Goal: Information Seeking & Learning: Learn about a topic

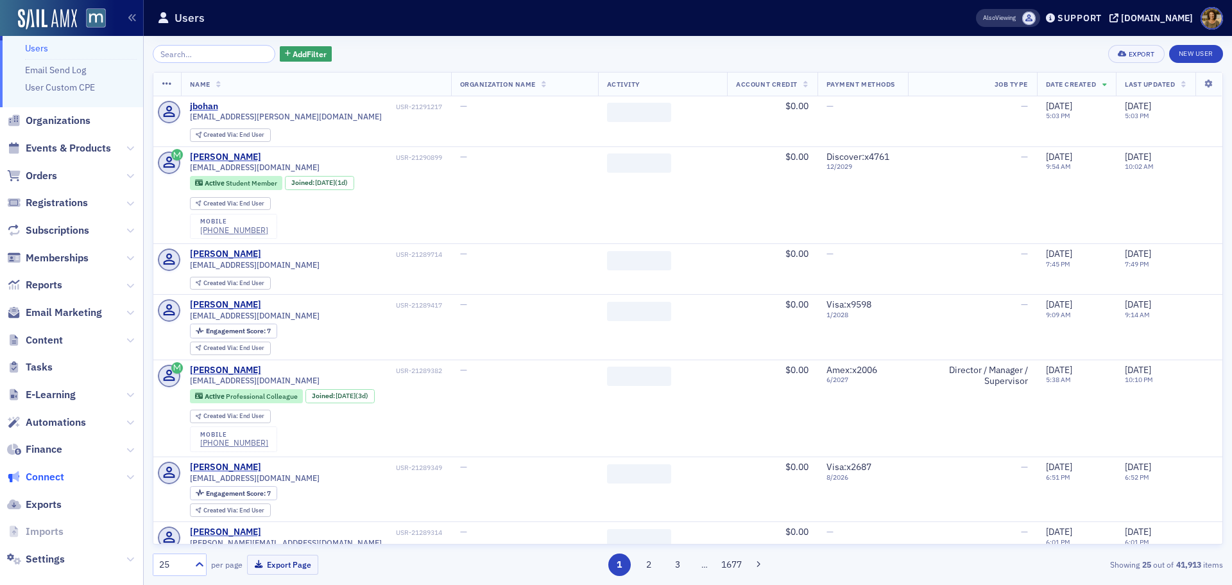
scroll to position [47, 0]
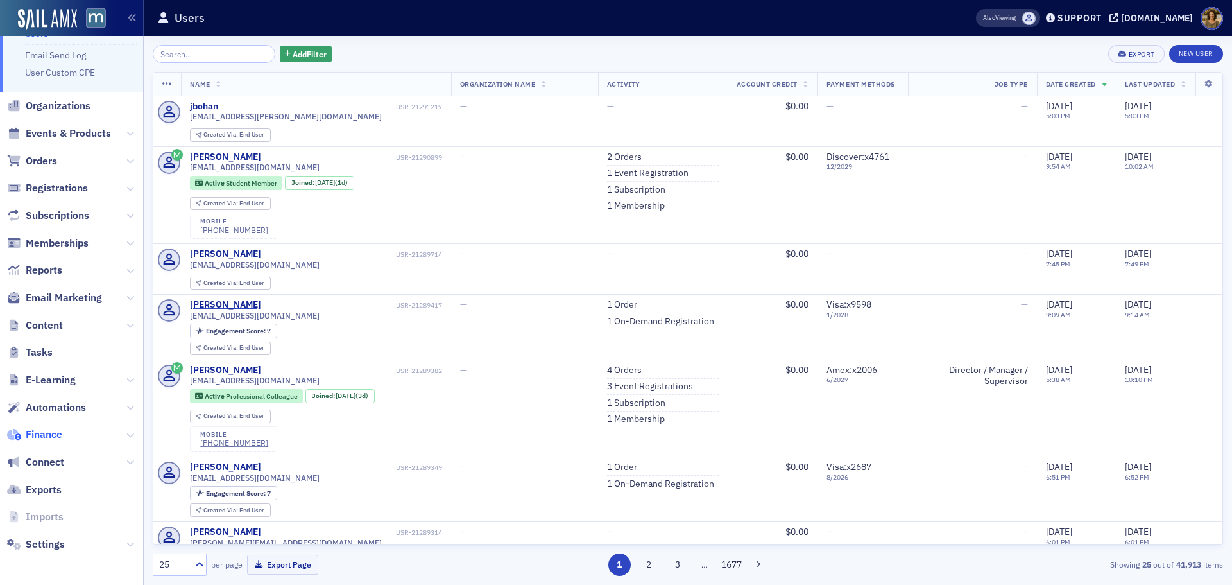
click at [35, 434] on span "Finance" at bounding box center [44, 434] width 37 height 14
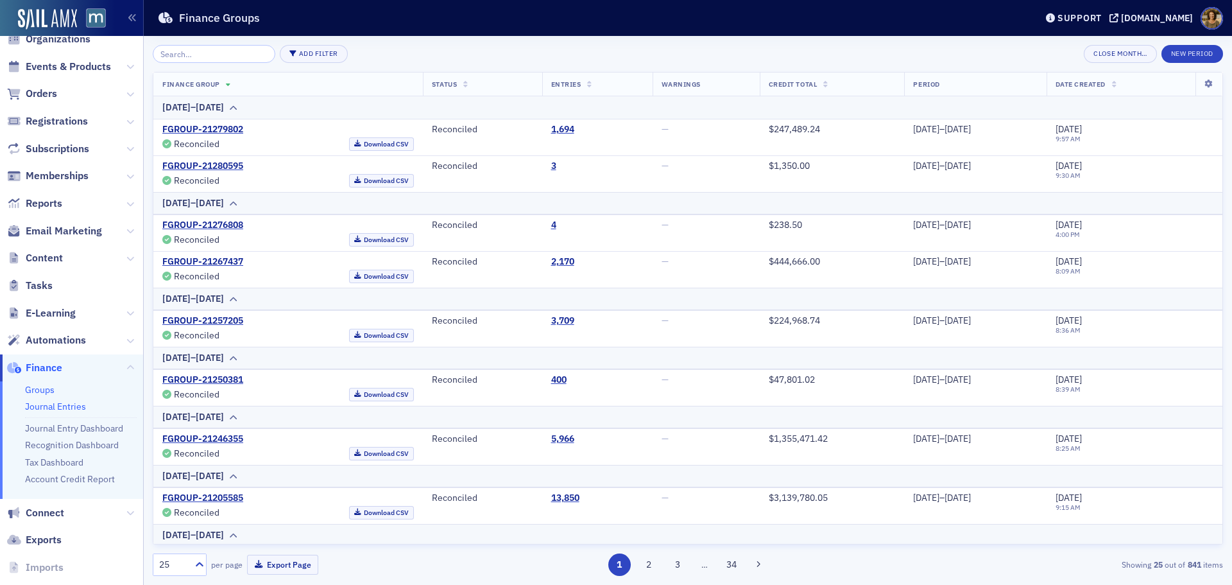
click at [44, 407] on link "Journal Entries" at bounding box center [55, 406] width 61 height 12
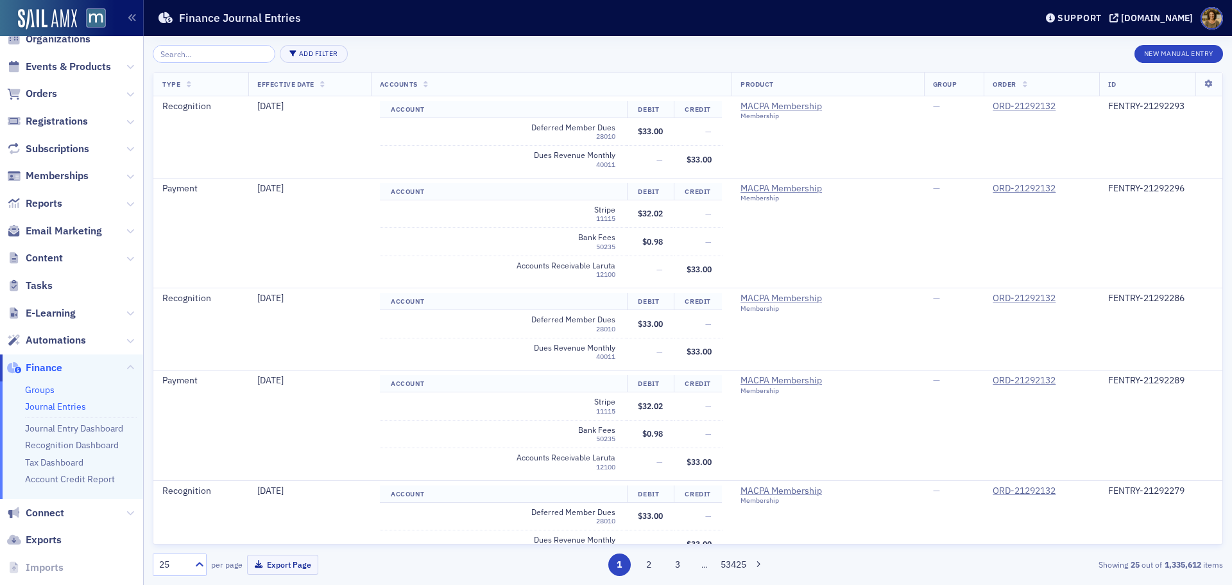
click at [38, 391] on link "Groups" at bounding box center [40, 390] width 30 height 12
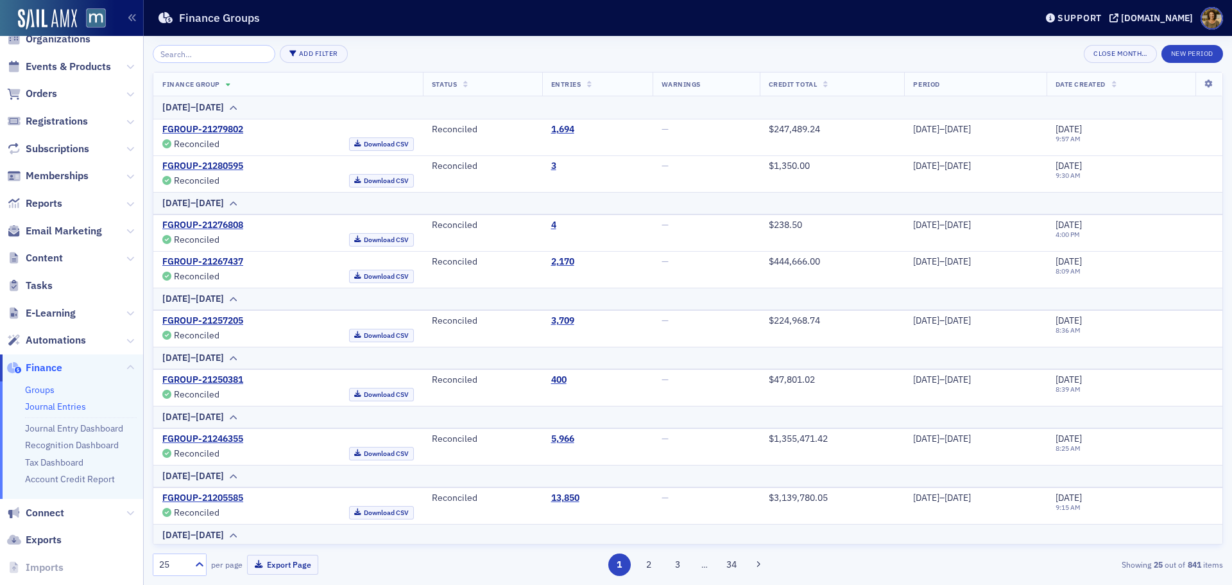
click at [37, 404] on link "Journal Entries" at bounding box center [55, 406] width 61 height 12
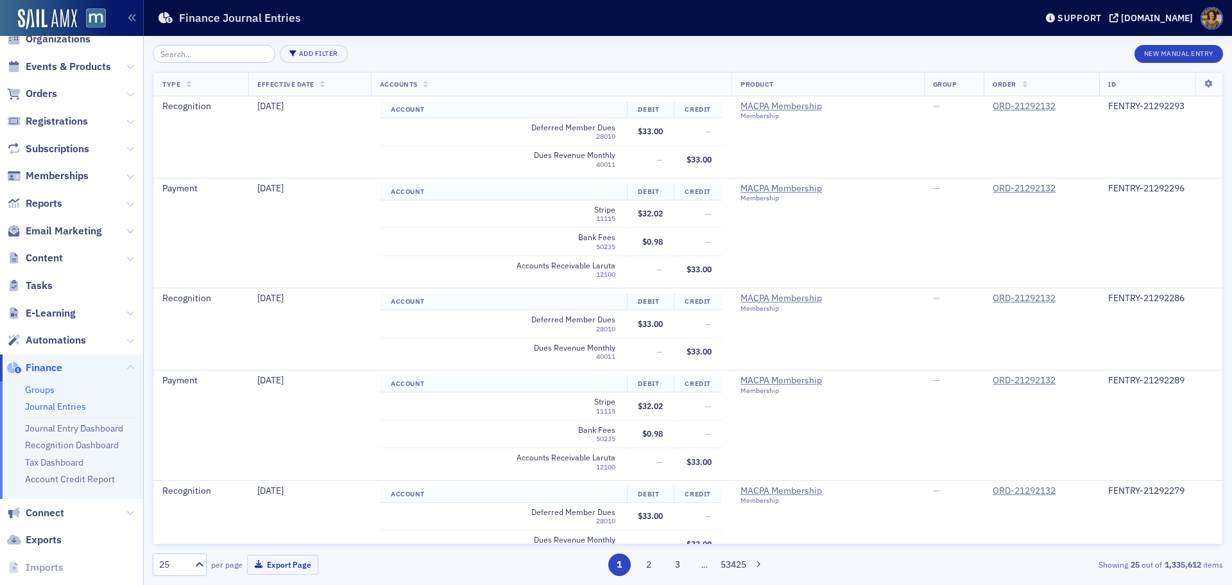
click at [37, 392] on link "Groups" at bounding box center [40, 390] width 30 height 12
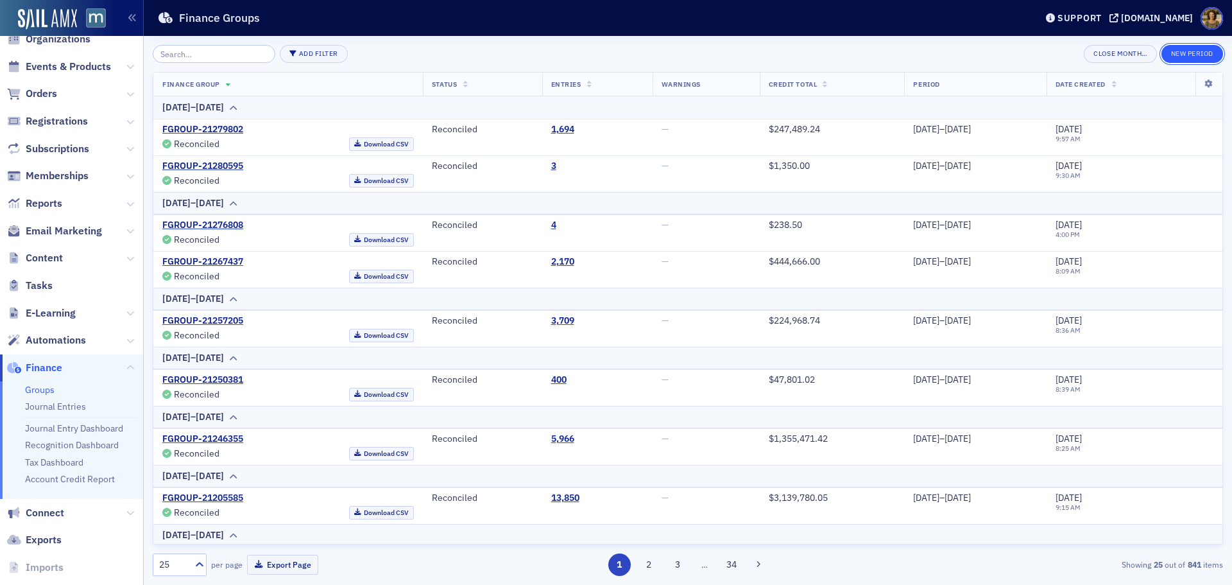
click at [1195, 51] on button "New Period" at bounding box center [1192, 54] width 62 height 18
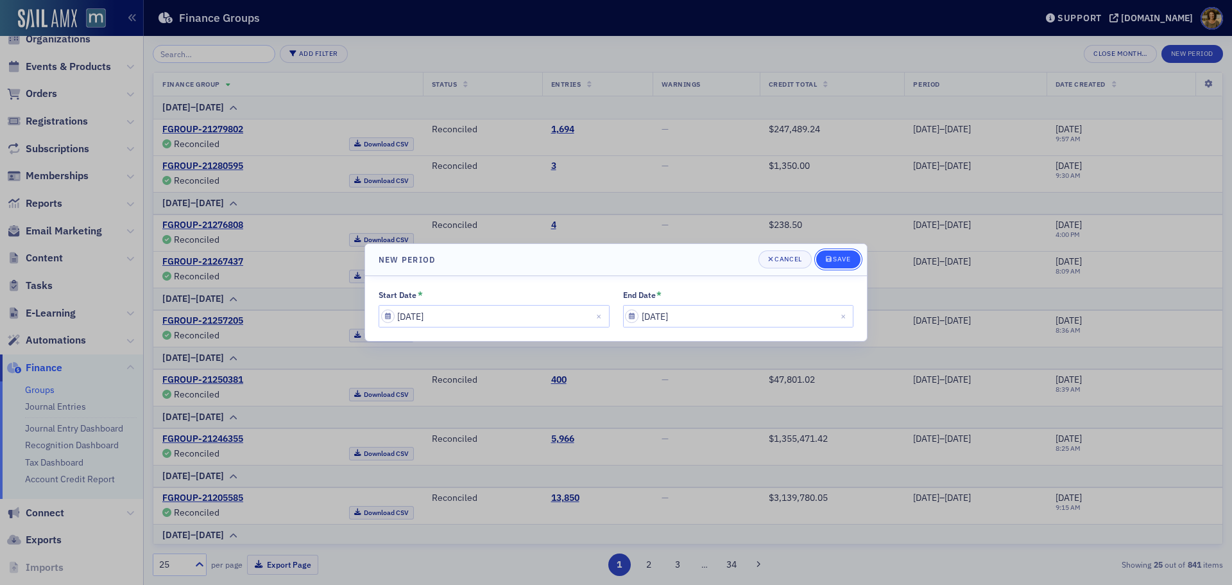
click at [830, 259] on icon "submit" at bounding box center [829, 259] width 6 height 6
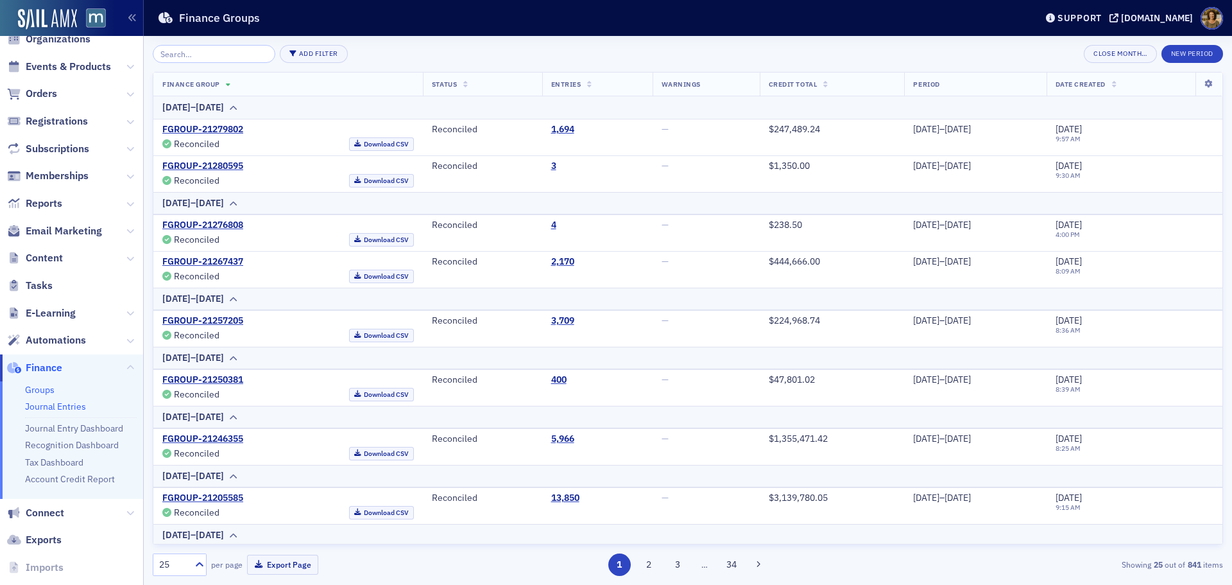
click at [46, 406] on link "Journal Entries" at bounding box center [55, 406] width 61 height 12
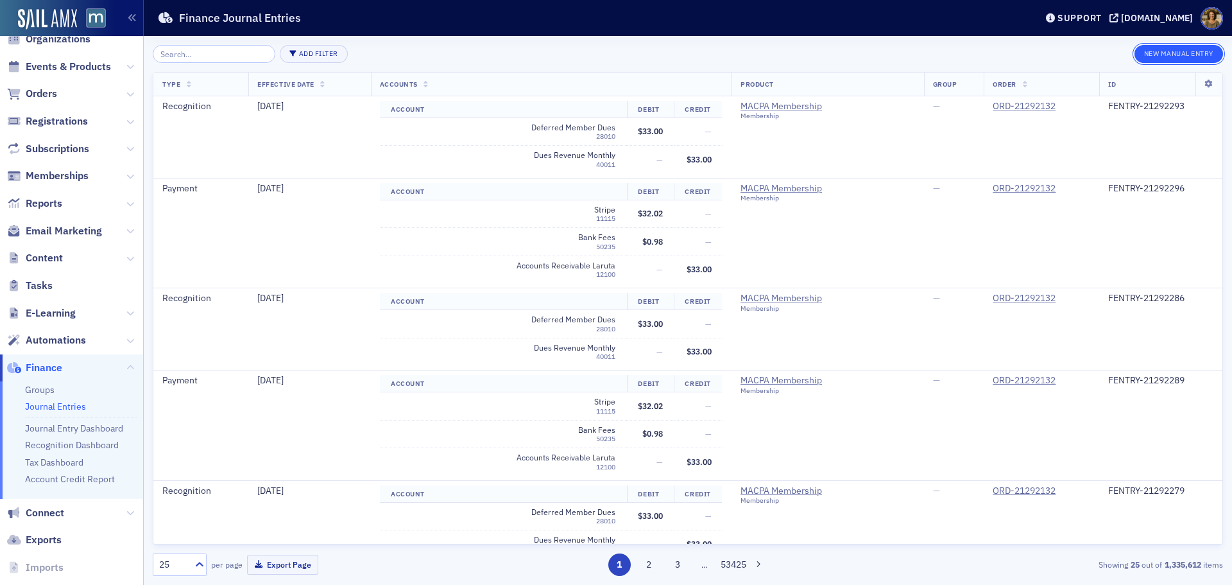
click at [1167, 55] on button "New Manual Entry" at bounding box center [1178, 54] width 89 height 18
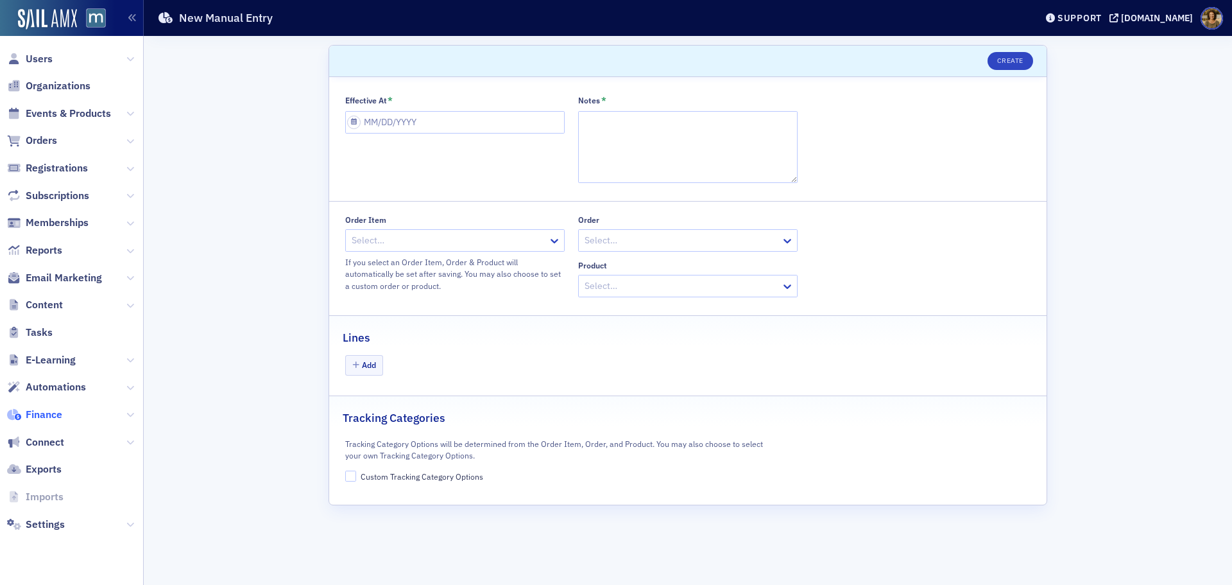
click at [38, 417] on span "Finance" at bounding box center [44, 414] width 37 height 14
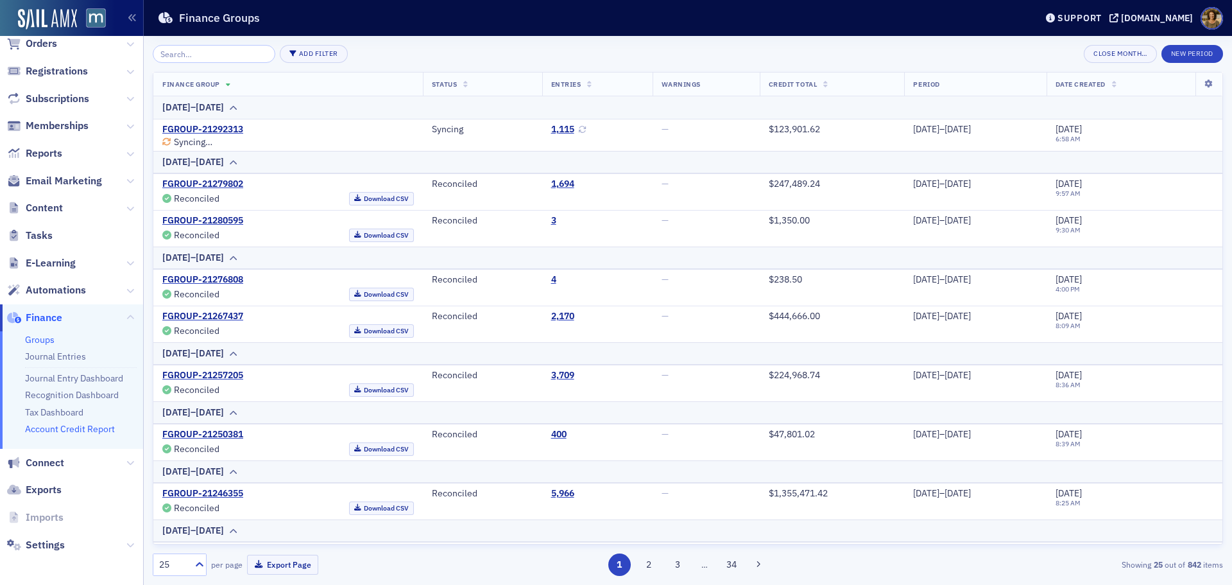
scroll to position [98, 0]
click at [38, 354] on link "Journal Entries" at bounding box center [55, 356] width 61 height 12
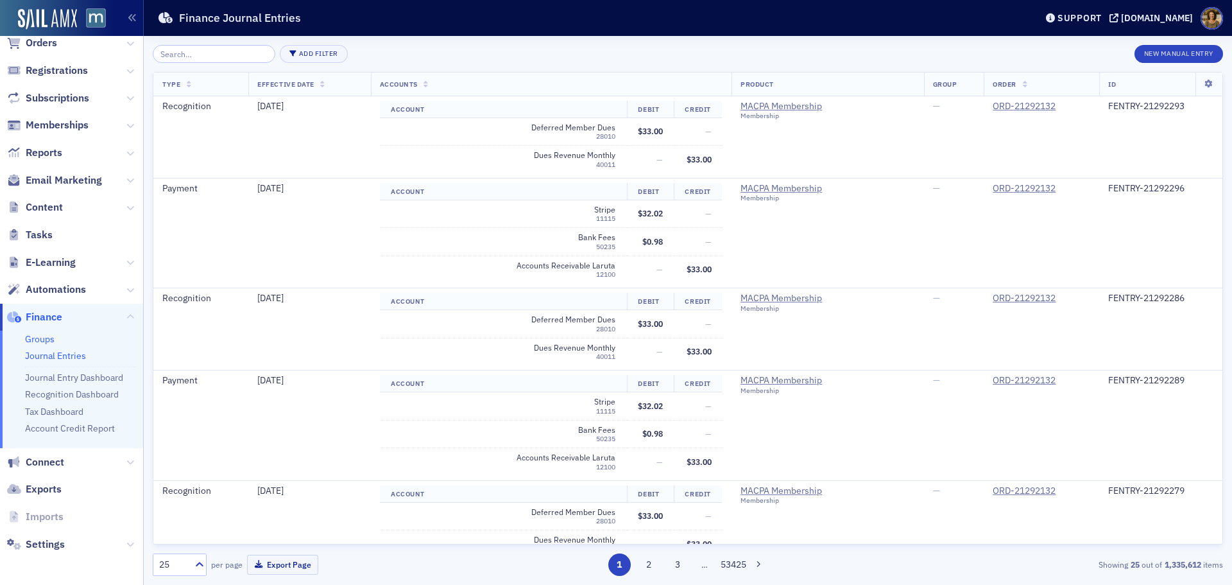
click at [40, 342] on link "Groups" at bounding box center [40, 339] width 30 height 12
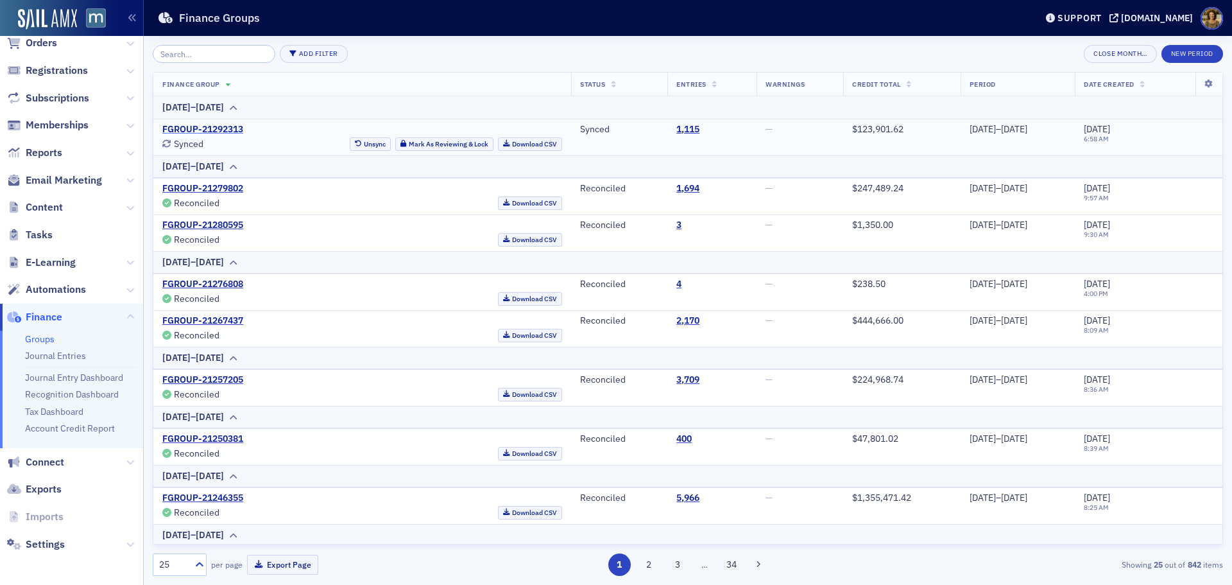
click at [228, 131] on link "FGROUP-21292313" at bounding box center [202, 130] width 81 height 12
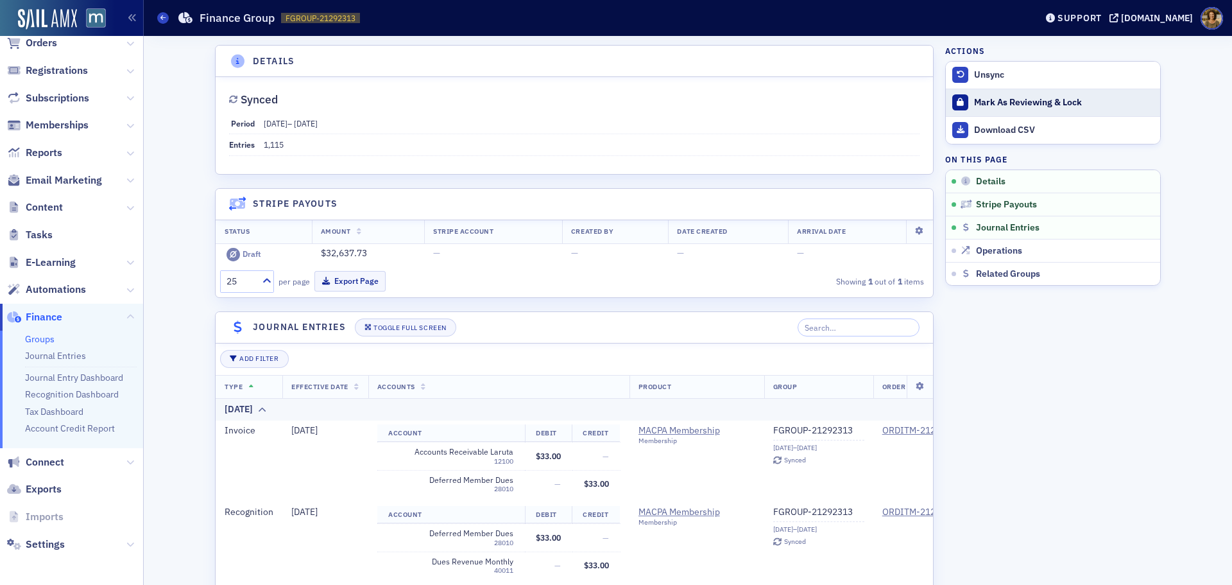
click at [986, 102] on div "Mark As Reviewing & Lock" at bounding box center [1064, 103] width 180 height 12
click at [164, 21] on span at bounding box center [163, 18] width 12 height 12
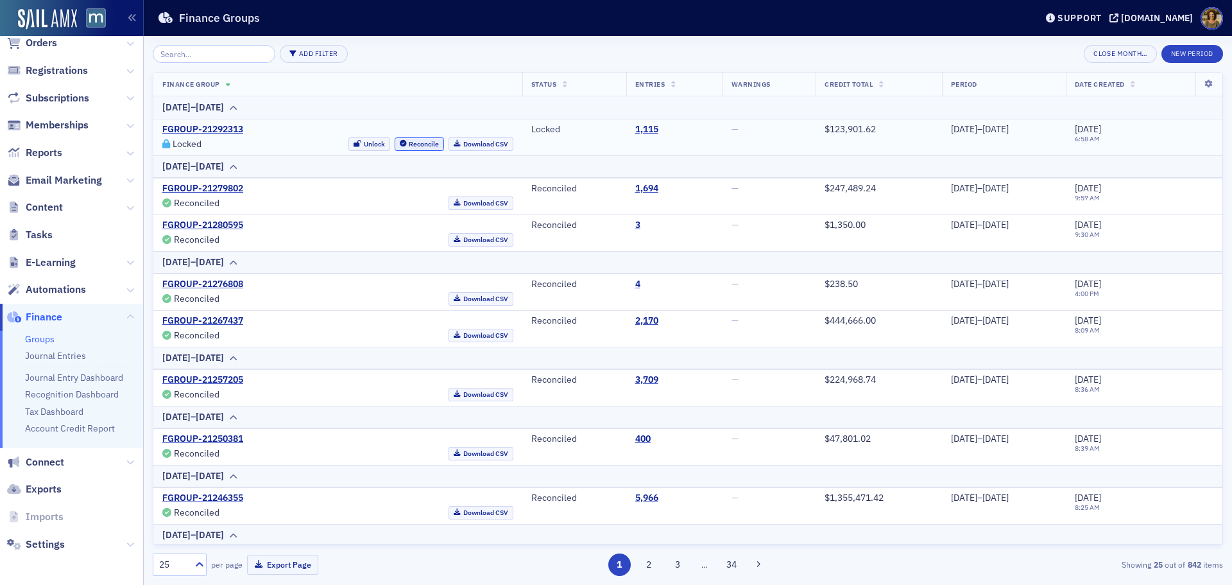
click at [395, 146] on button "Reconcile" at bounding box center [420, 143] width 50 height 13
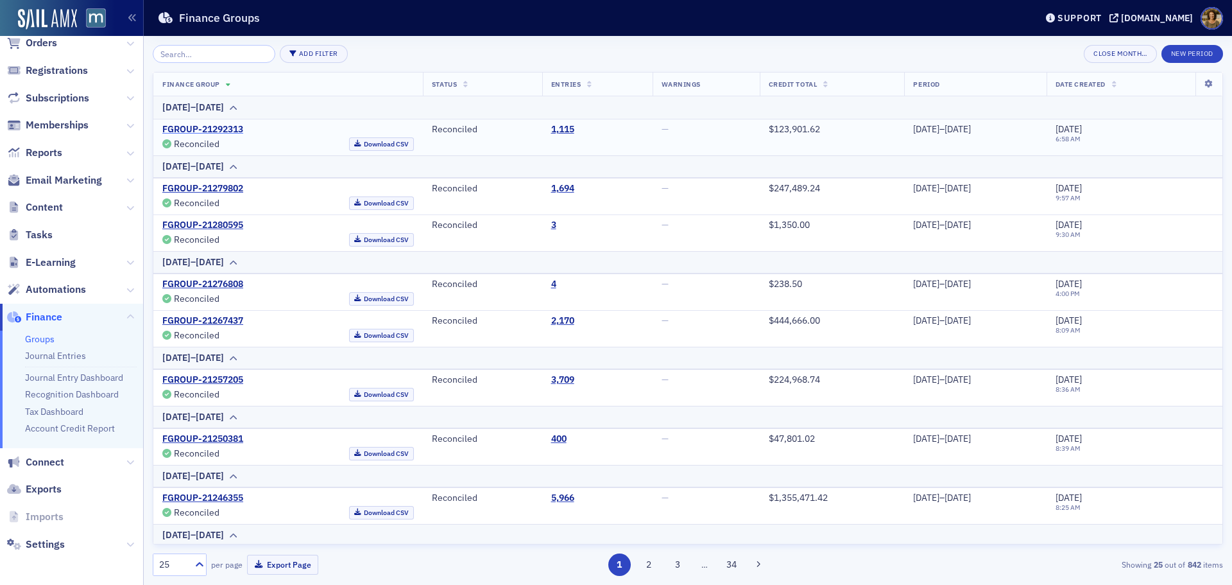
click at [205, 130] on link "FGROUP-21292313" at bounding box center [202, 130] width 81 height 12
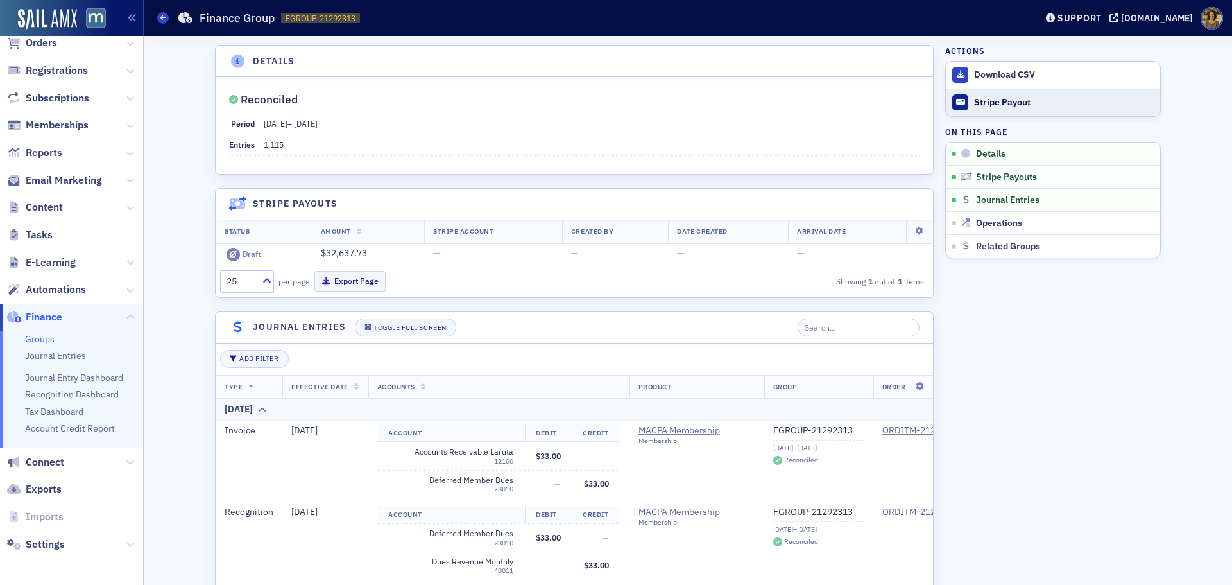
click at [989, 100] on div "Stripe Payout" at bounding box center [1064, 103] width 180 height 12
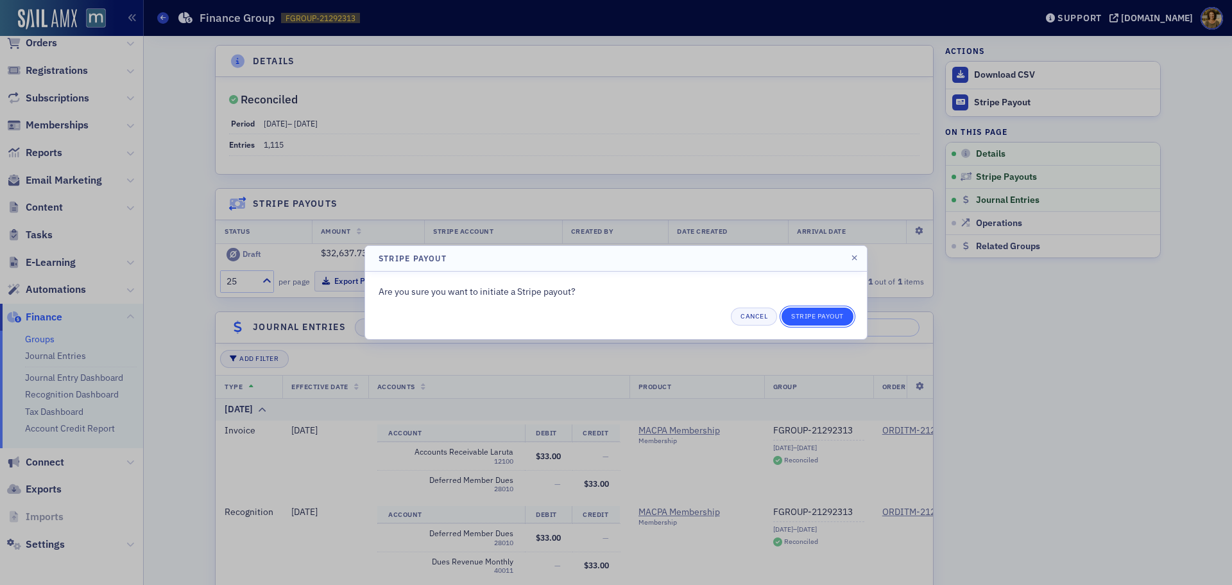
click at [813, 317] on button "Stripe Payout" at bounding box center [817, 316] width 72 height 18
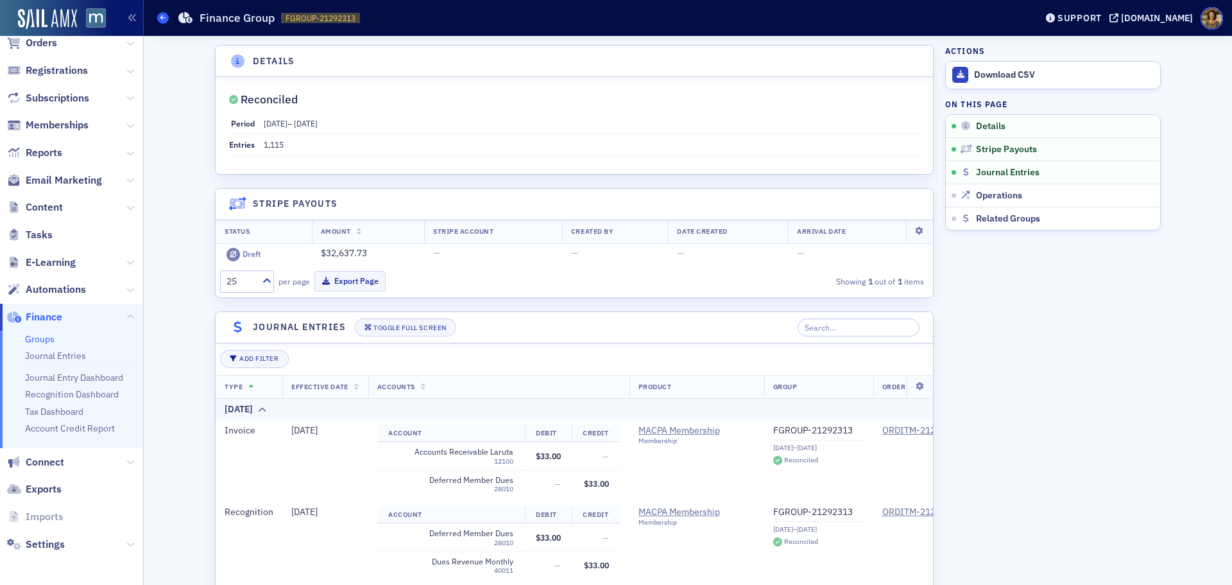
click at [159, 18] on span at bounding box center [163, 18] width 12 height 12
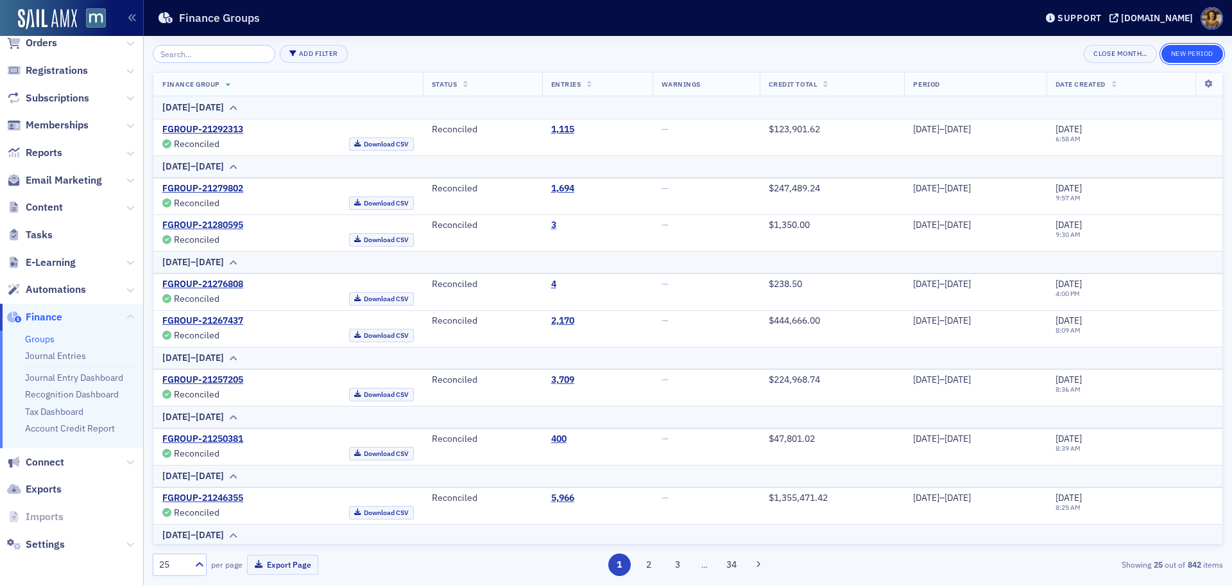
click at [1184, 52] on button "New Period" at bounding box center [1192, 54] width 62 height 18
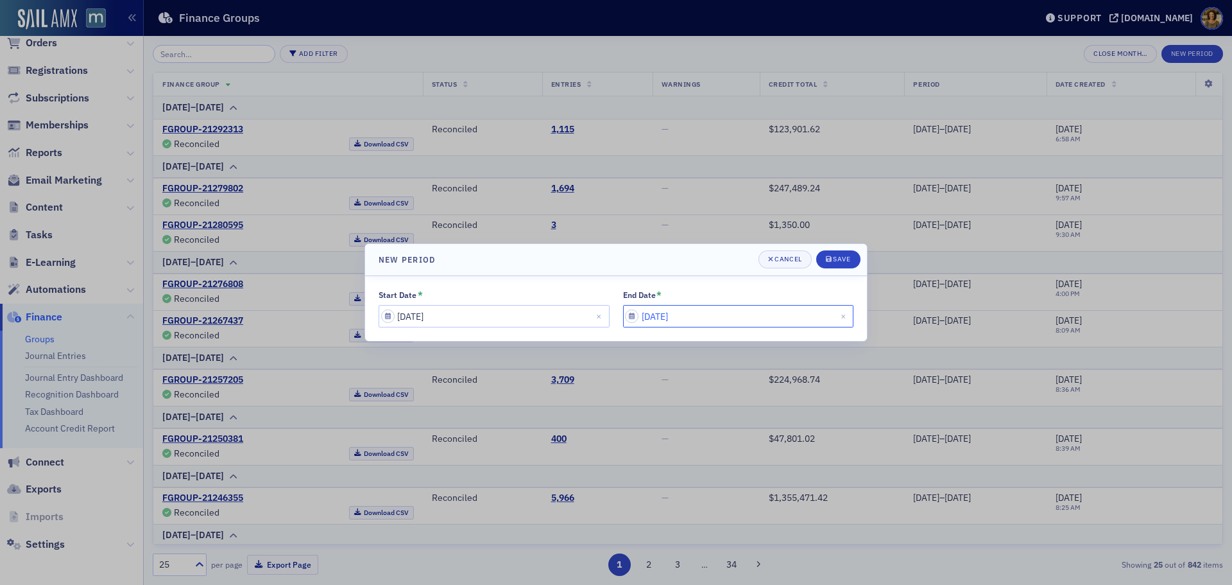
select select "8"
select select "2025"
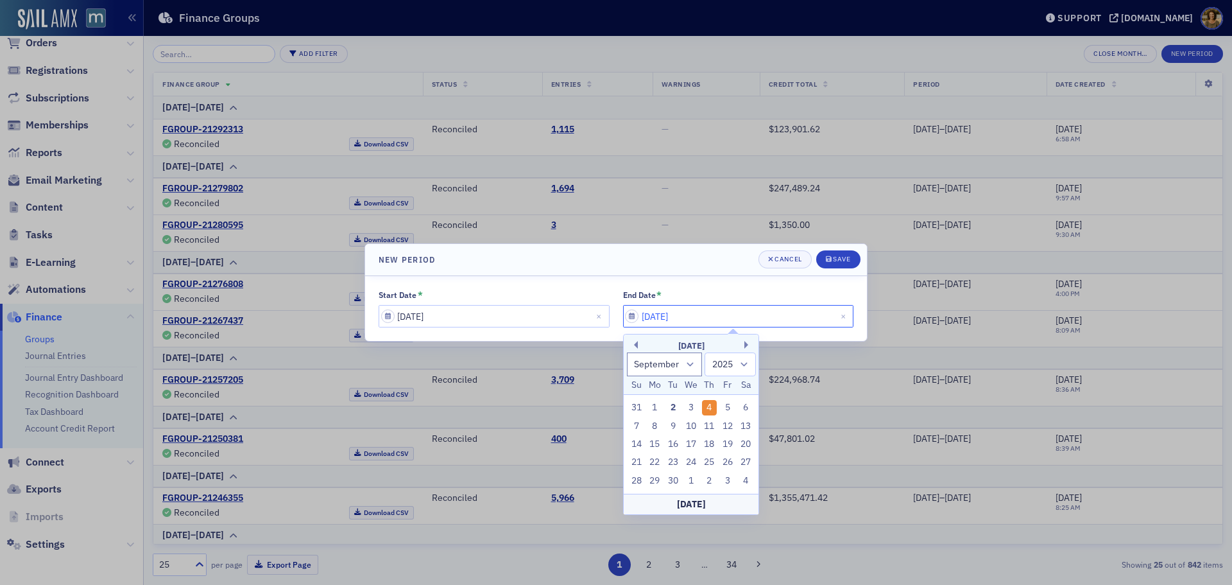
click at [740, 316] on input "[DATE]" at bounding box center [738, 316] width 231 height 22
click at [632, 408] on div "31" at bounding box center [636, 407] width 15 height 15
type input "[DATE]"
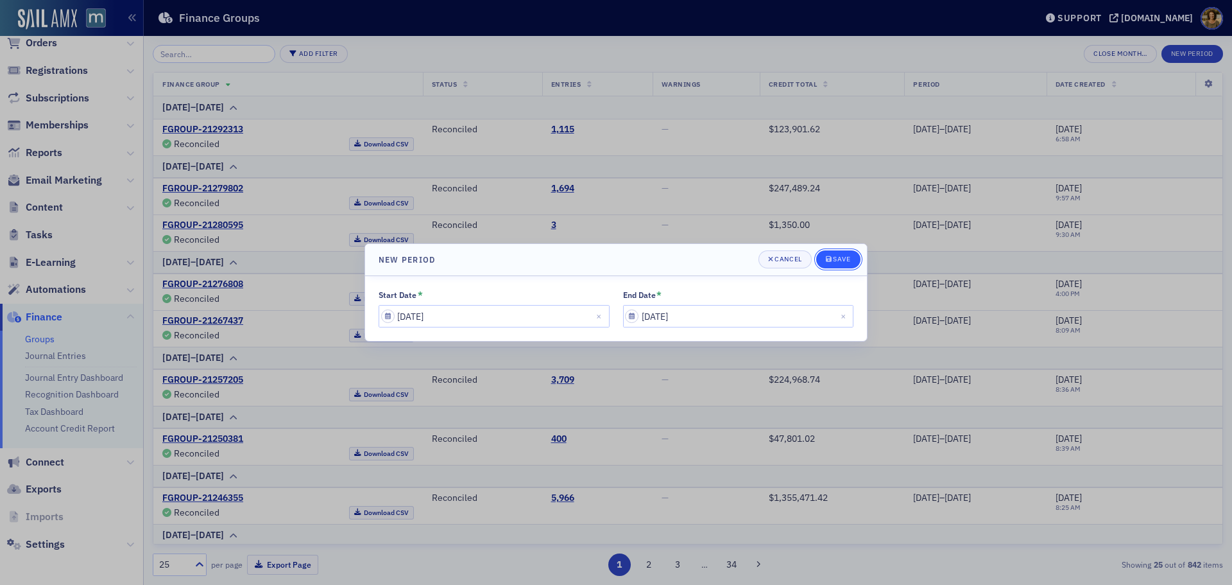
click at [829, 261] on icon "submit" at bounding box center [829, 258] width 6 height 7
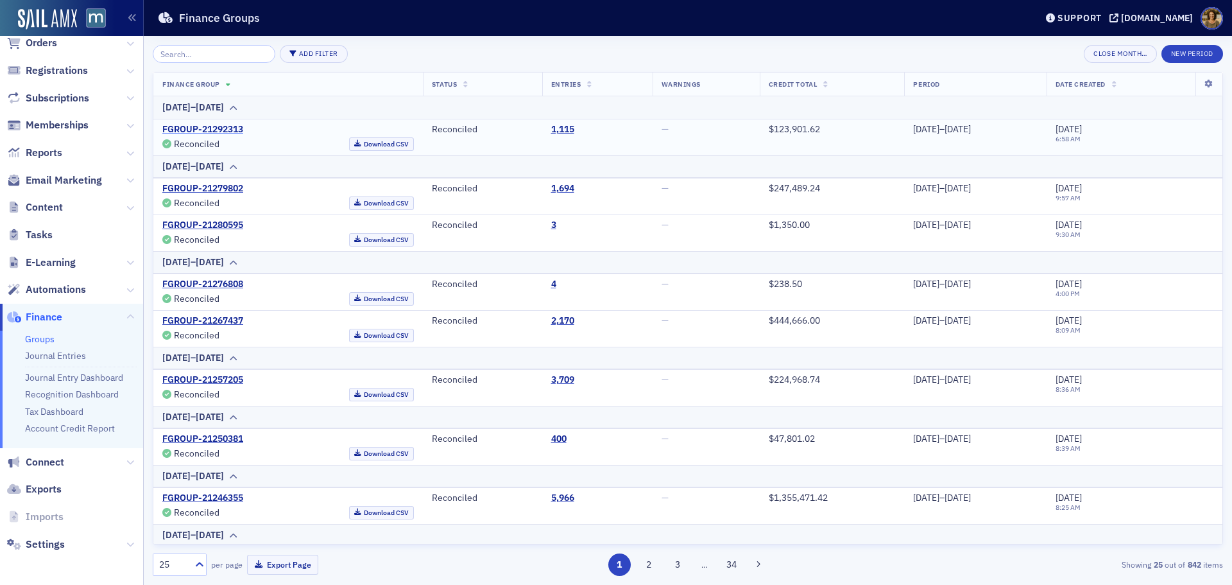
click at [191, 128] on link "FGROUP-21292313" at bounding box center [202, 130] width 81 height 12
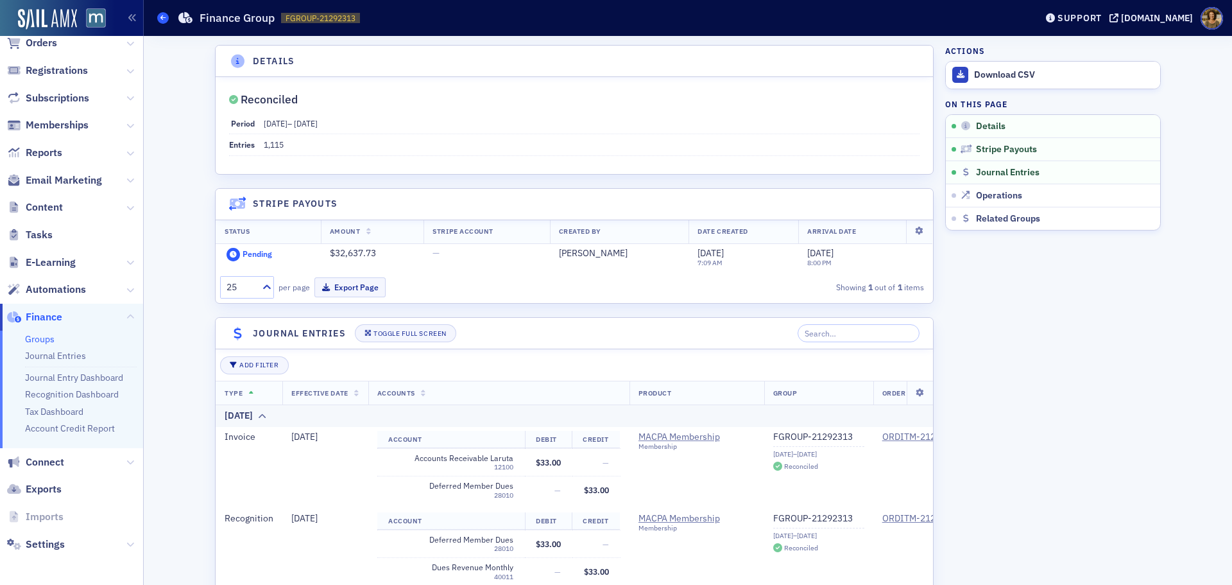
click at [166, 17] on span at bounding box center [163, 18] width 12 height 12
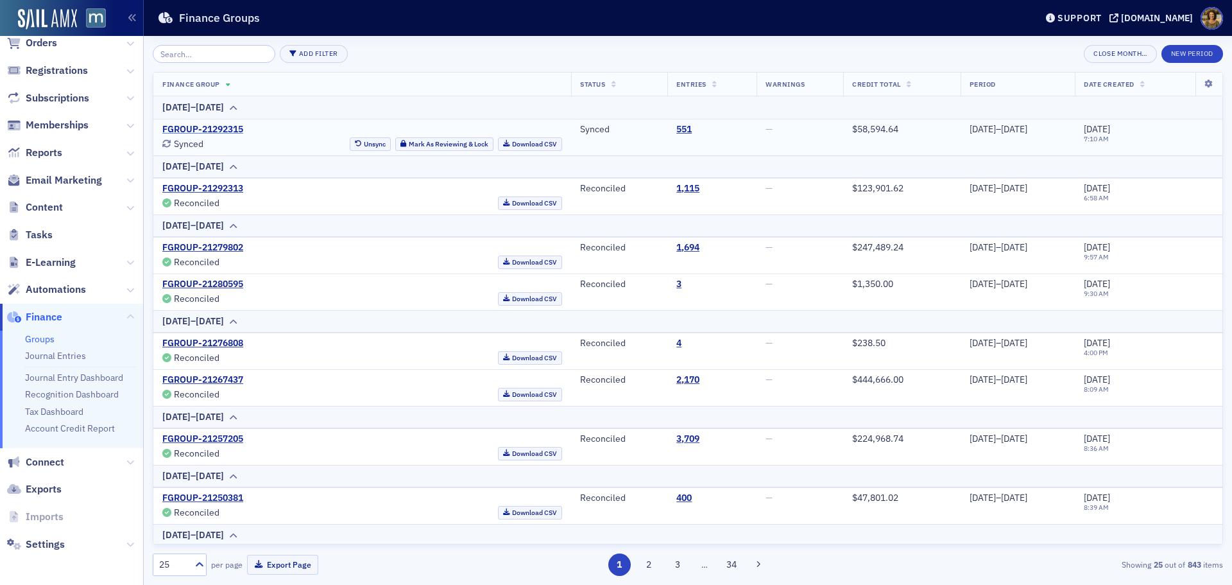
click at [204, 126] on link "FGROUP-21292315" at bounding box center [202, 130] width 81 height 12
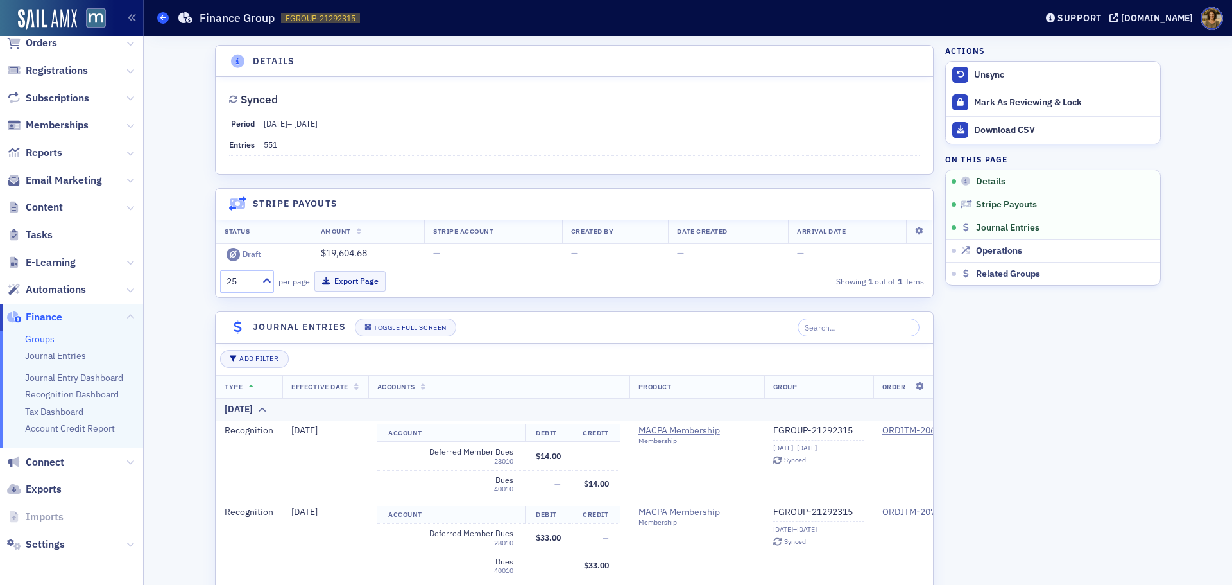
click at [157, 19] on span at bounding box center [163, 18] width 12 height 12
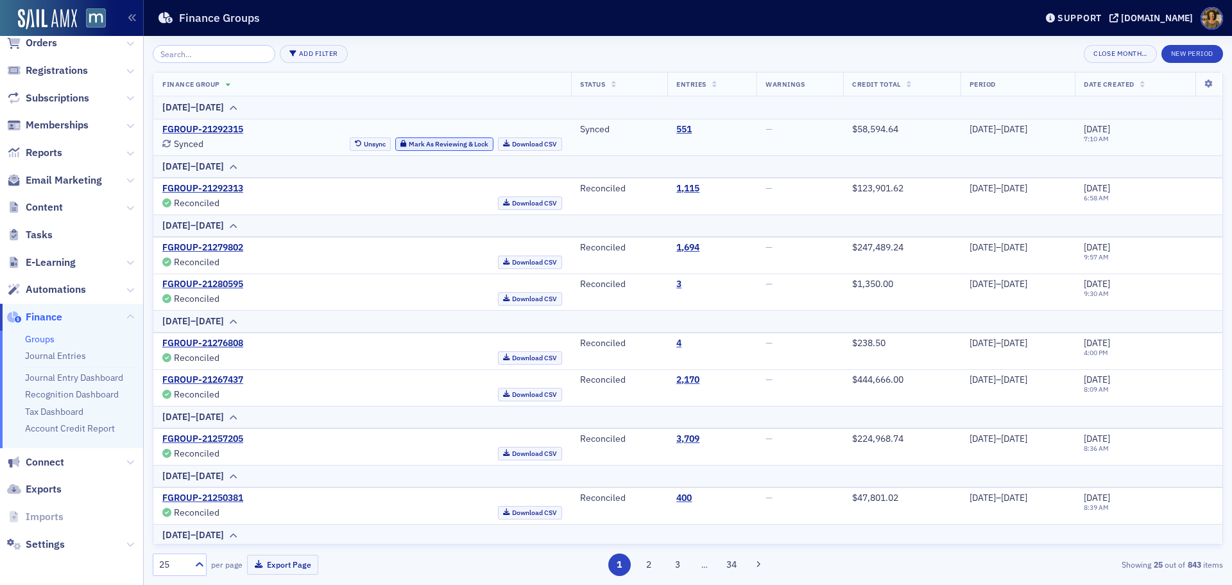
click at [411, 141] on button "Mark As Reviewing & Lock" at bounding box center [444, 143] width 98 height 13
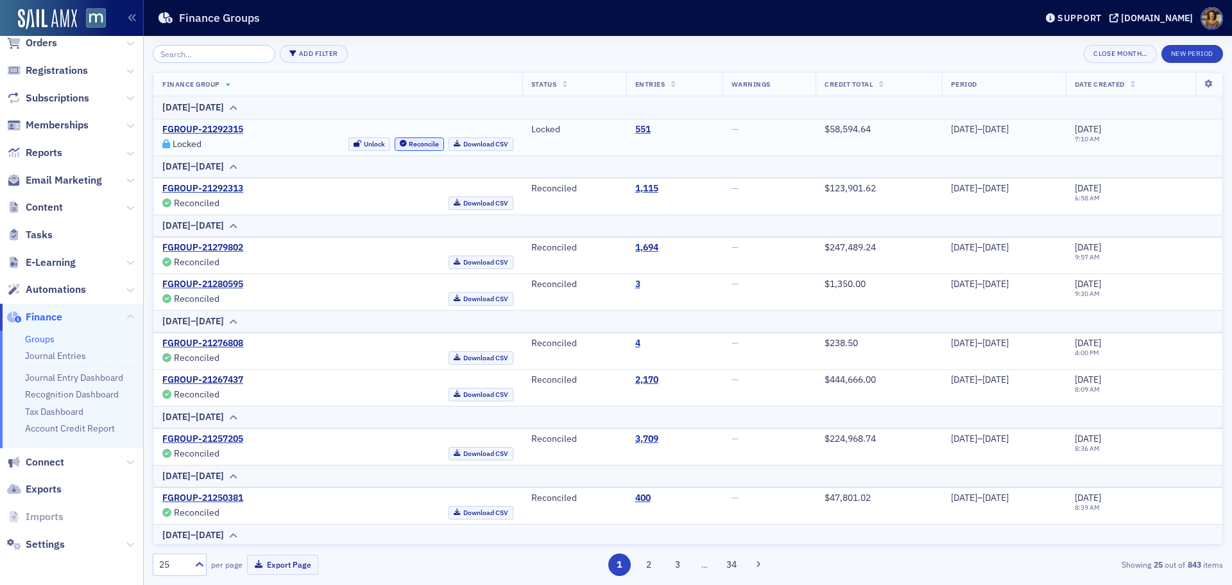
click at [400, 146] on icon "button" at bounding box center [403, 144] width 7 height 7
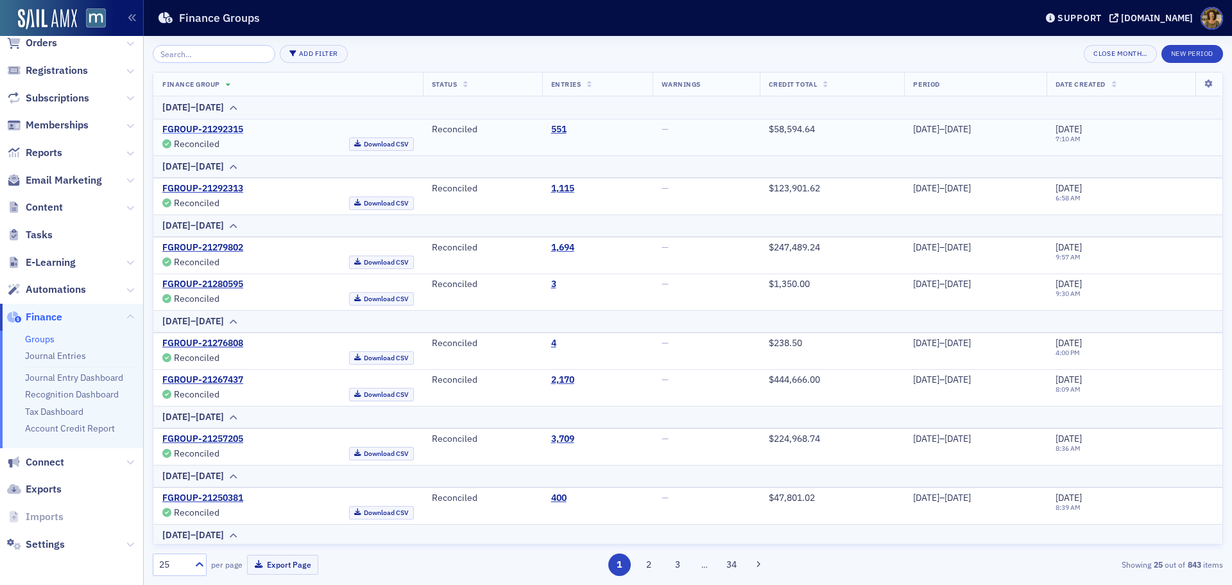
click at [219, 130] on link "FGROUP-21292315" at bounding box center [202, 130] width 81 height 12
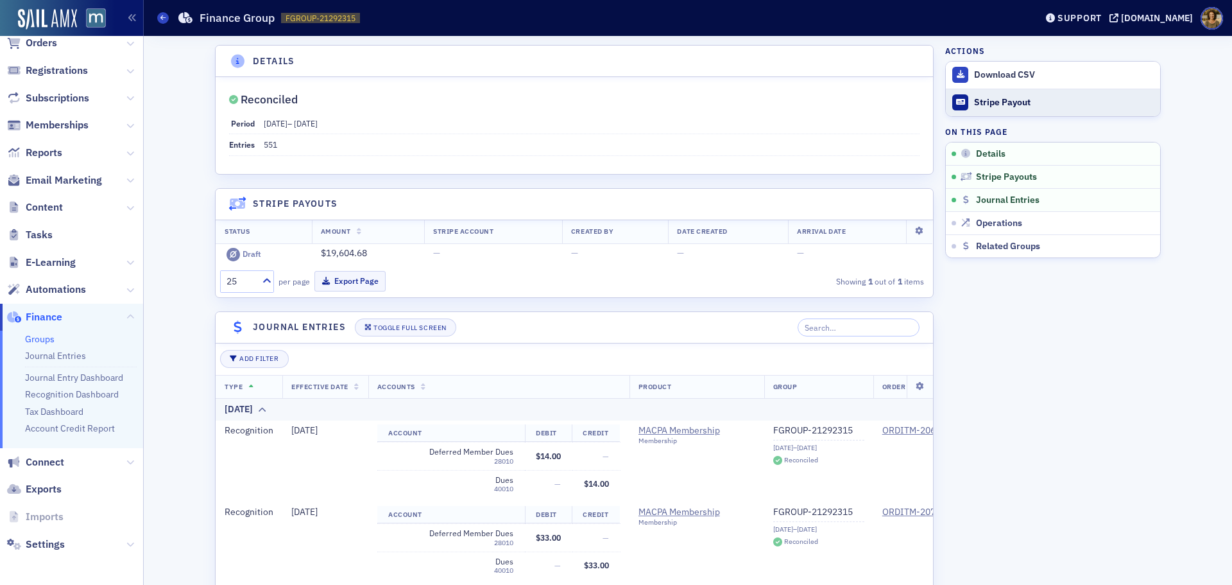
click at [1023, 98] on div "Stripe Payout" at bounding box center [1064, 103] width 180 height 12
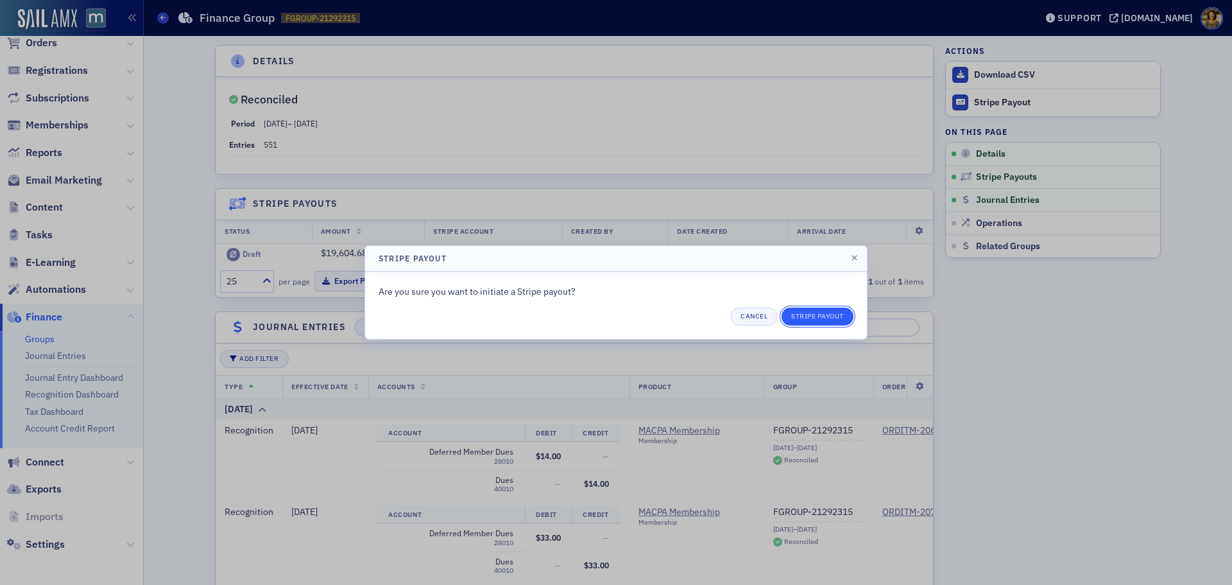
click at [805, 312] on button "Stripe Payout" at bounding box center [817, 316] width 72 height 18
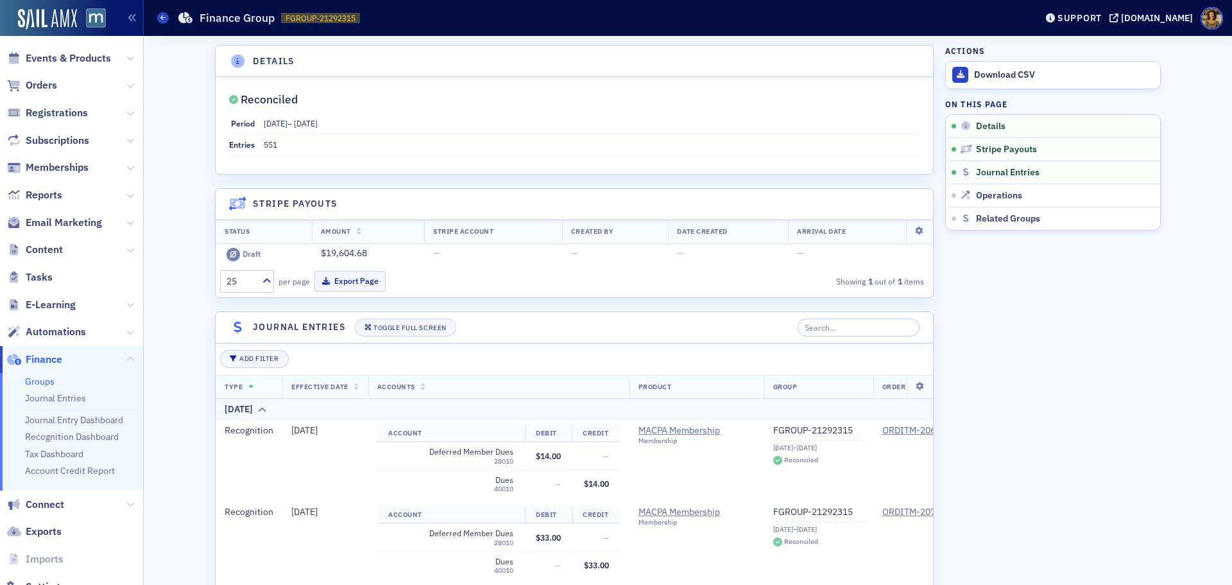
scroll to position [33, 0]
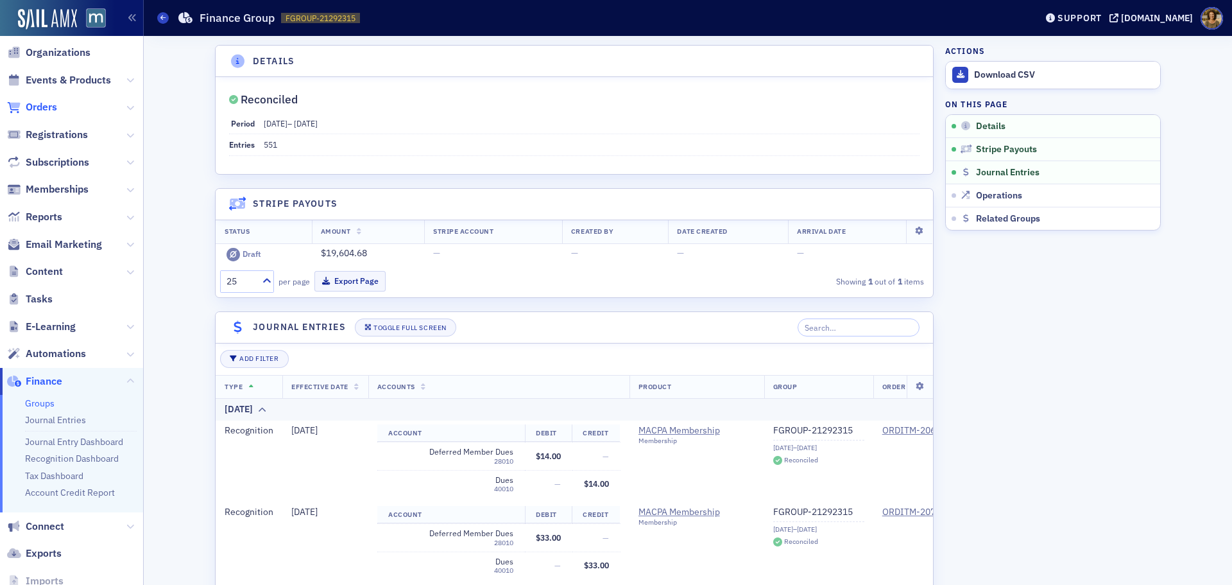
click at [35, 107] on span "Orders" at bounding box center [41, 107] width 31 height 14
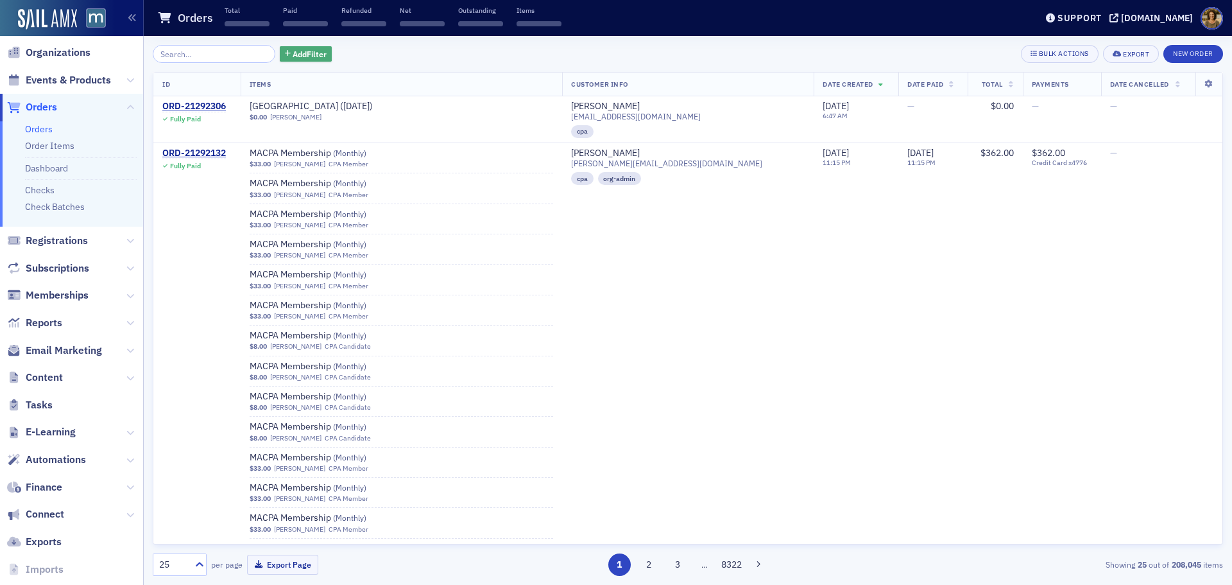
click at [293, 53] on span "Add Filter" at bounding box center [310, 54] width 34 height 12
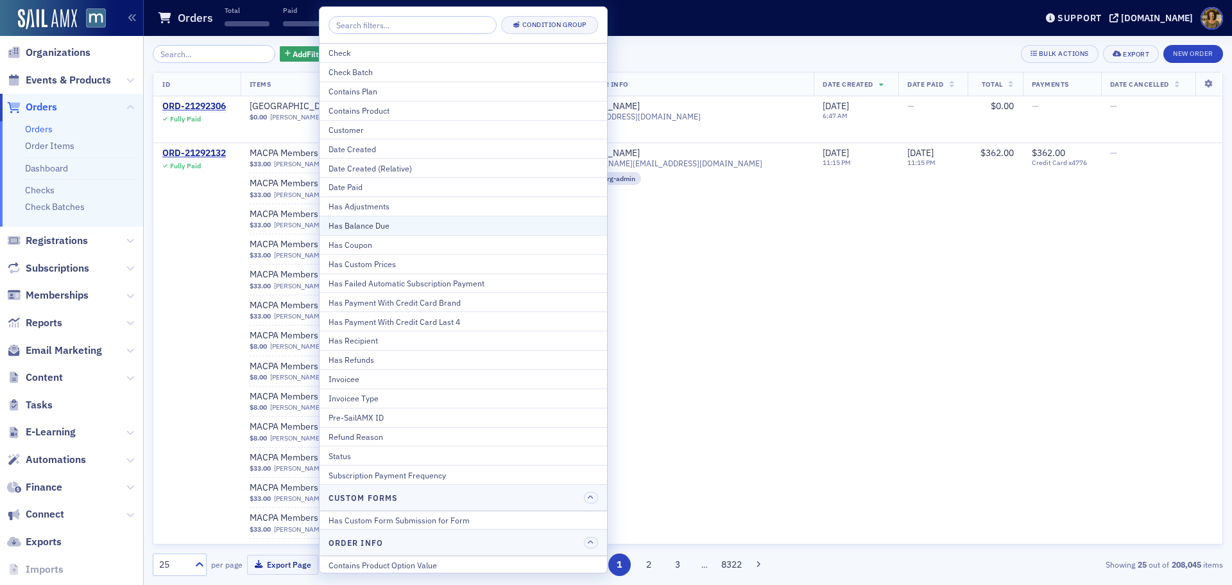
click at [364, 223] on div "Has Balance Due" at bounding box center [463, 225] width 269 height 12
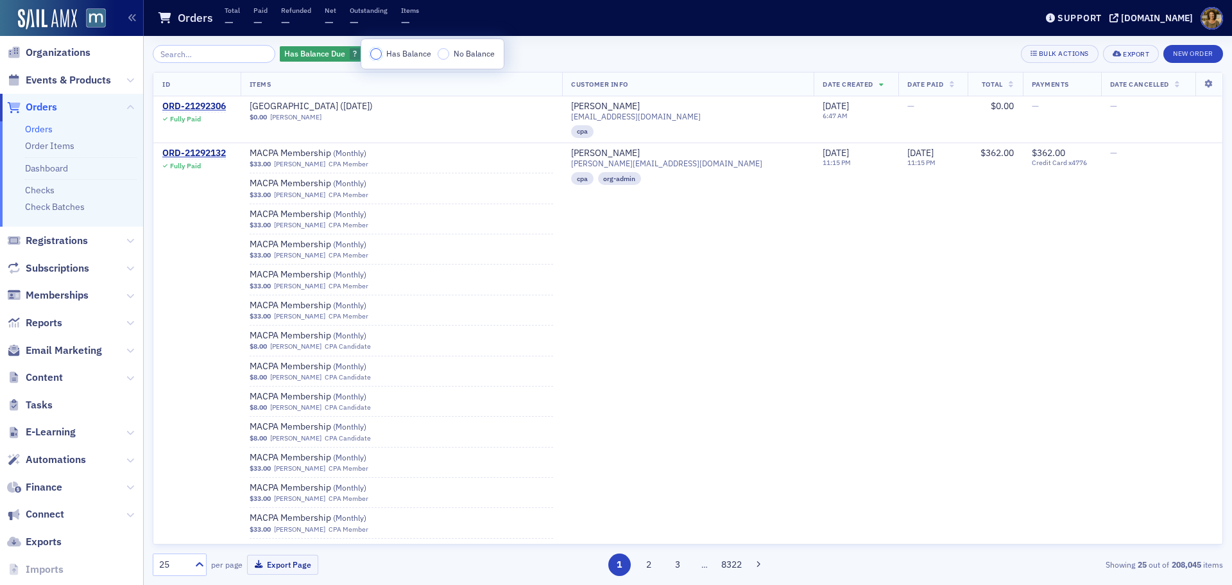
click at [375, 55] on input "Has Balance" at bounding box center [376, 54] width 12 height 12
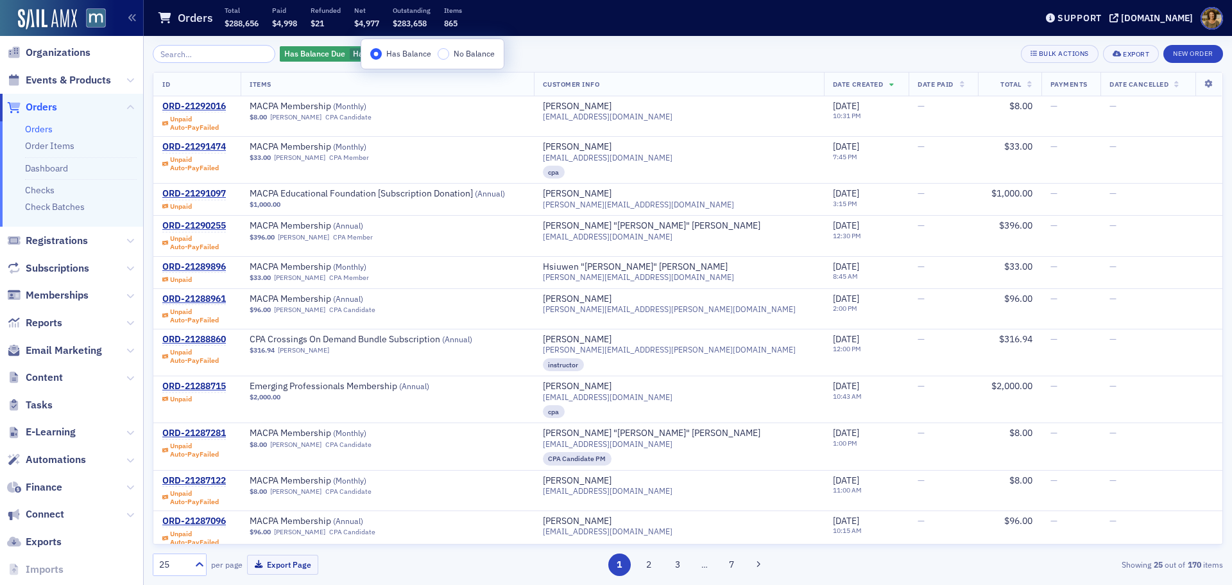
click at [565, 52] on div "Has Balance Due Has Balance Add Filter Bulk Actions Export New Order" at bounding box center [688, 54] width 1070 height 18
click at [449, 51] on span "Add Filter" at bounding box center [458, 54] width 34 height 12
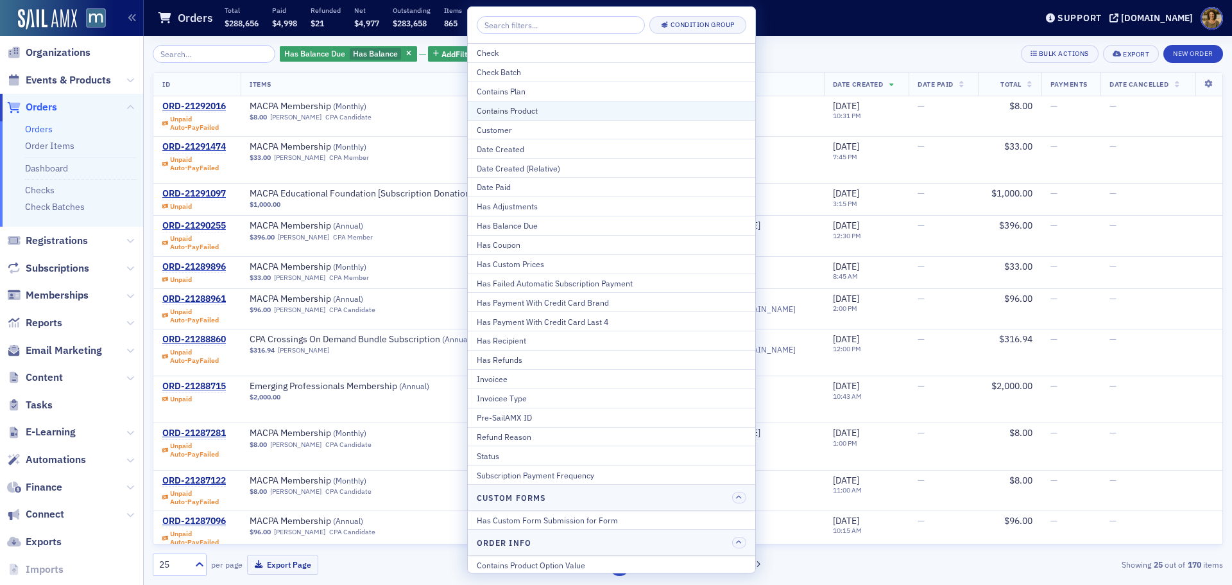
click at [519, 110] on div "Contains Product" at bounding box center [611, 111] width 269 height 12
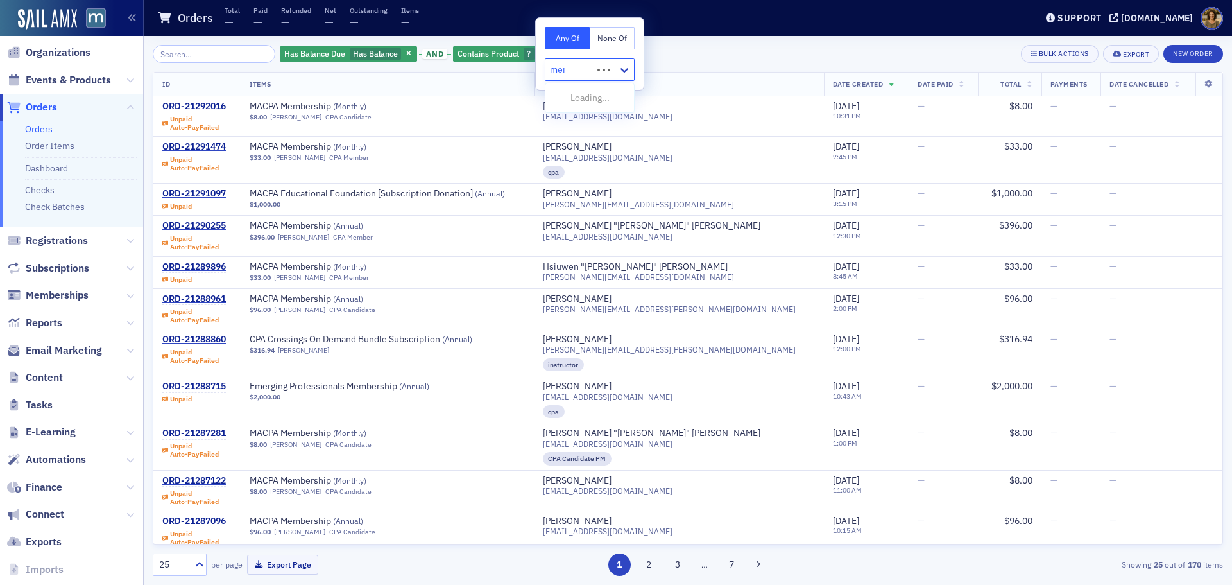
type input "memb"
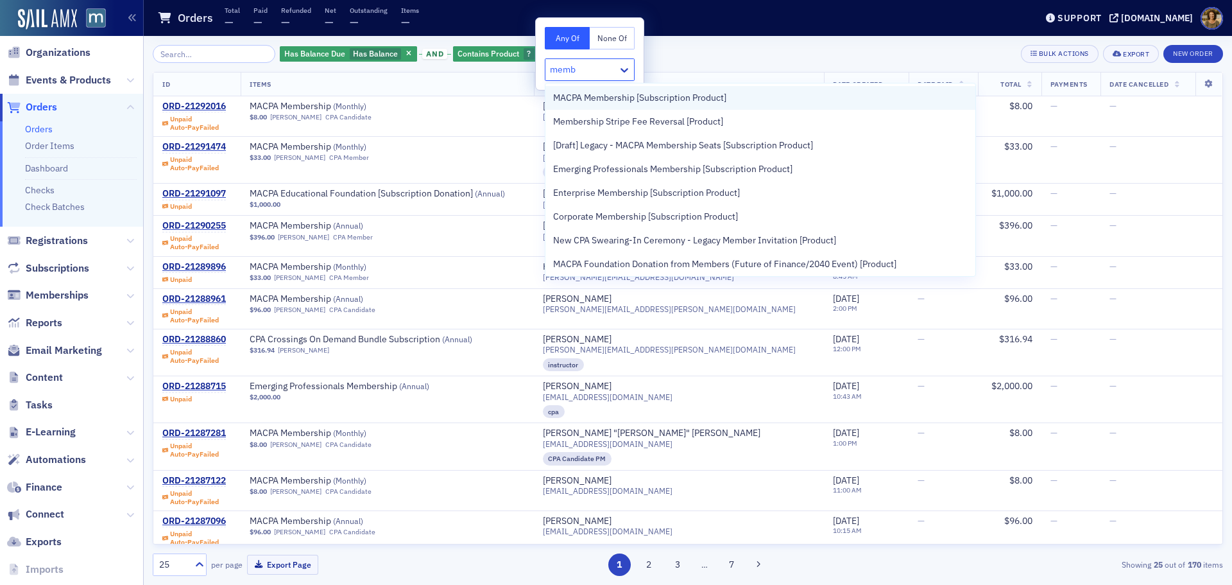
click at [565, 98] on span "MACPA Membership [Subscription Product]" at bounding box center [639, 97] width 173 height 13
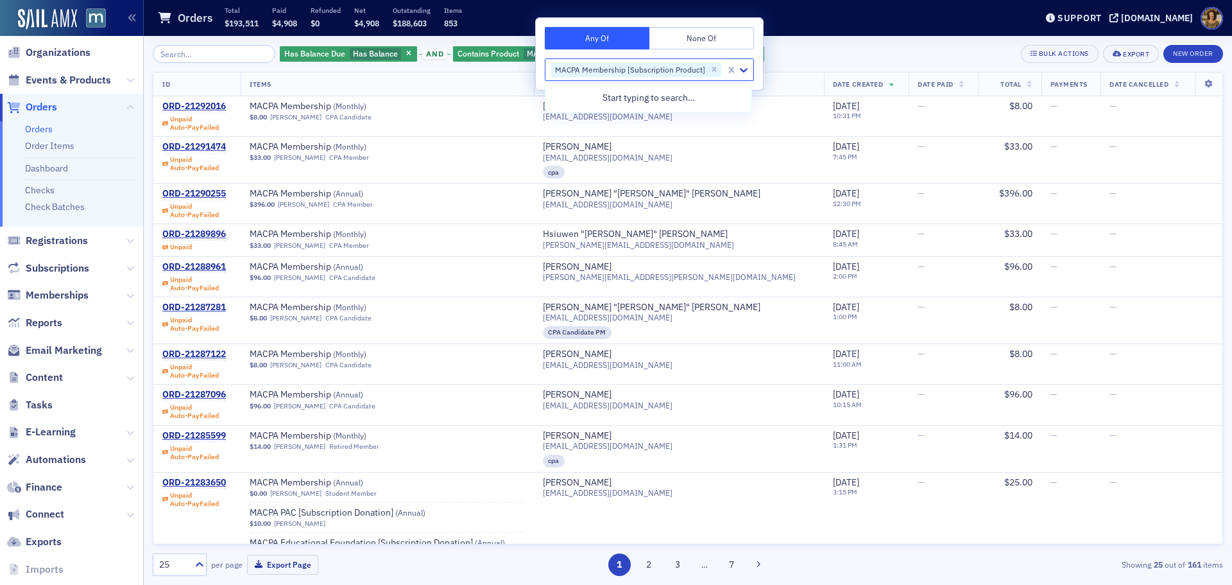
click at [812, 55] on div "Has Balance Due Has Balance and Contains Product MACPA Membership [Subscription…" at bounding box center [688, 54] width 1070 height 18
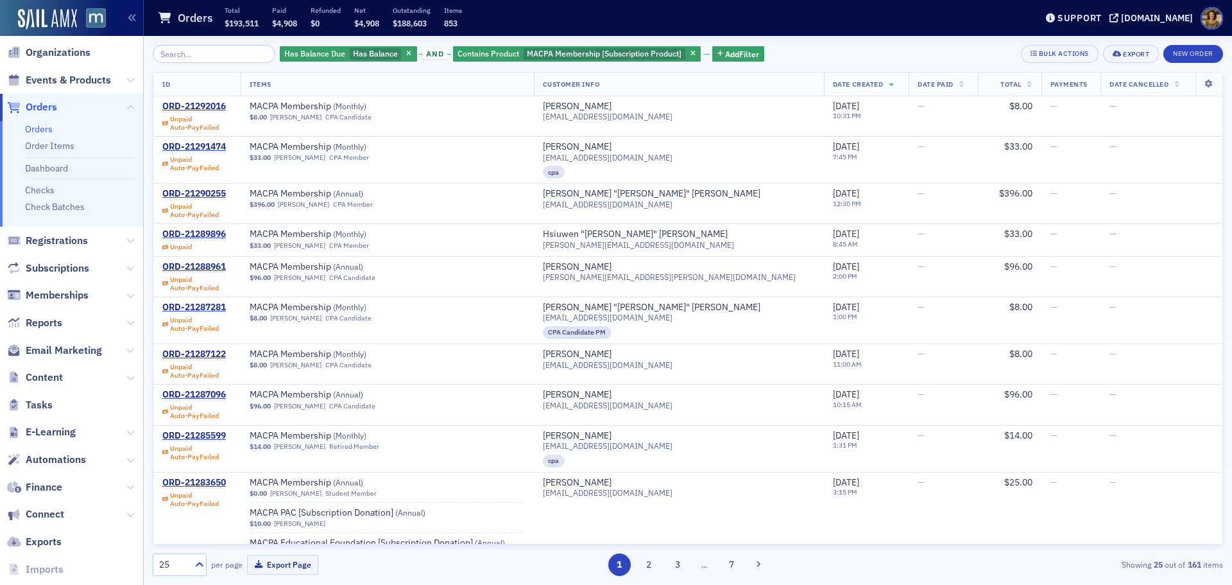
click at [1000, 84] on span "Total" at bounding box center [1010, 84] width 21 height 9
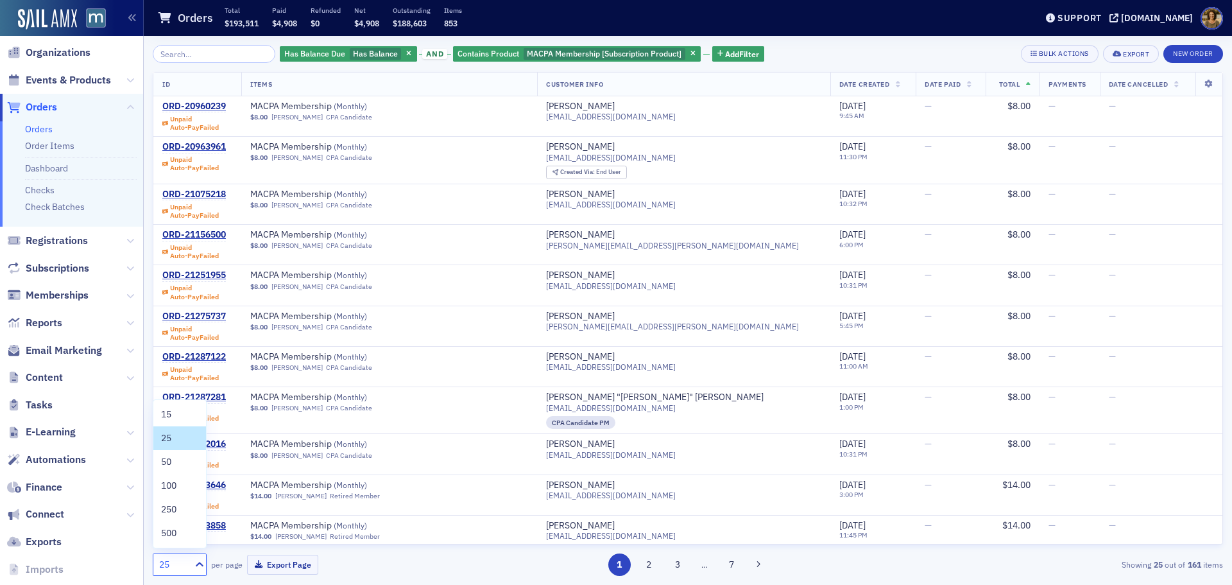
click at [158, 568] on div "25" at bounding box center [171, 564] width 37 height 16
click at [163, 538] on span "500" at bounding box center [168, 532] width 15 height 13
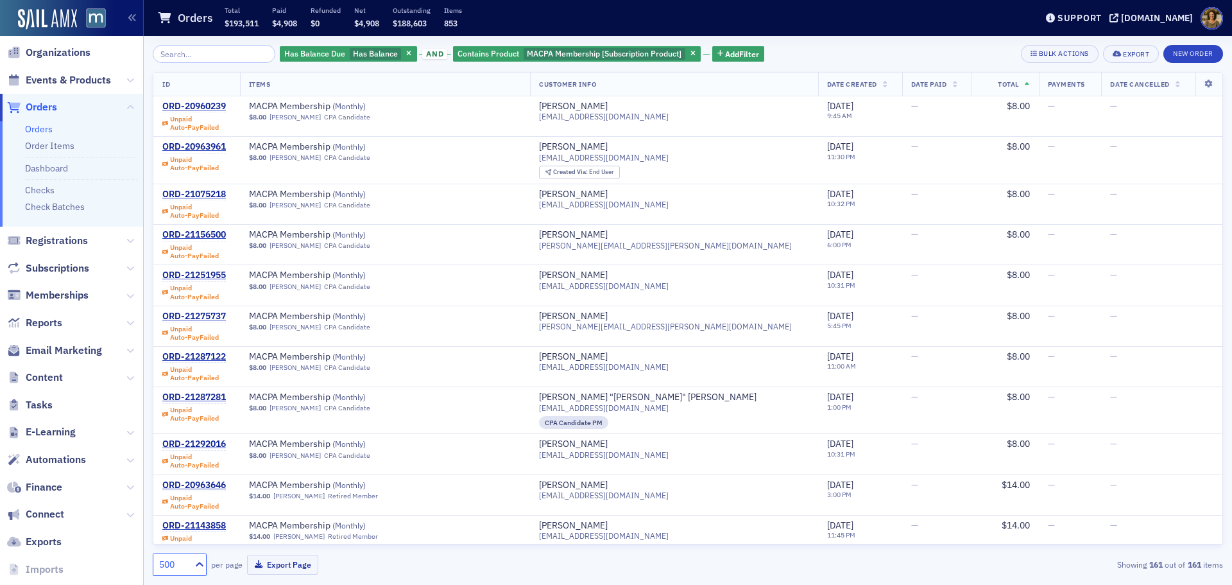
click at [998, 82] on span "Total" at bounding box center [1008, 84] width 21 height 9
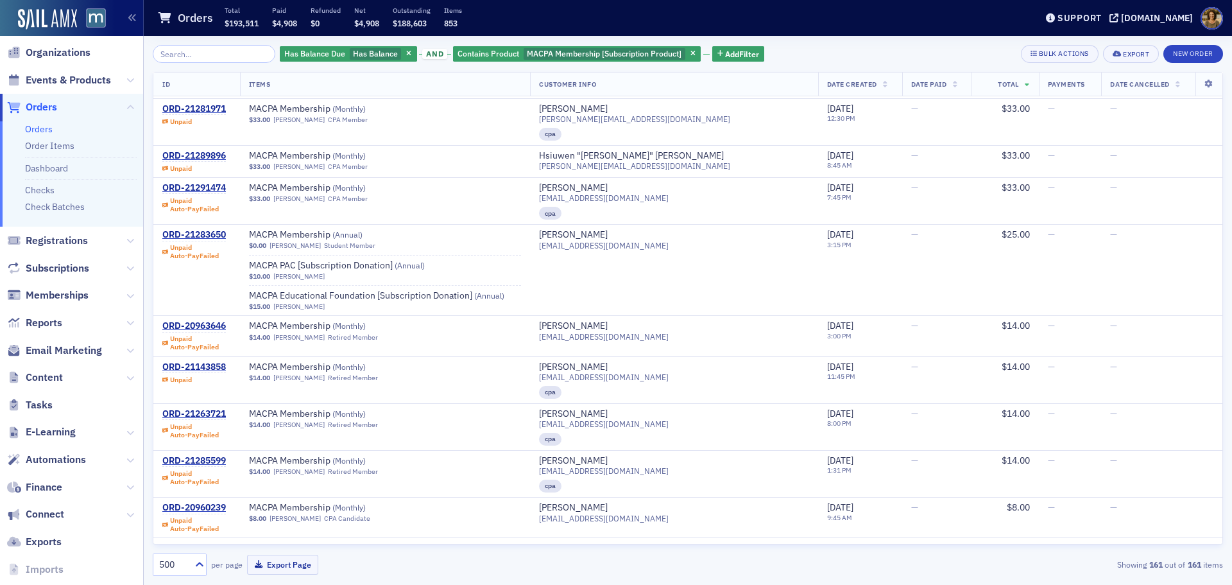
scroll to position [27279, 0]
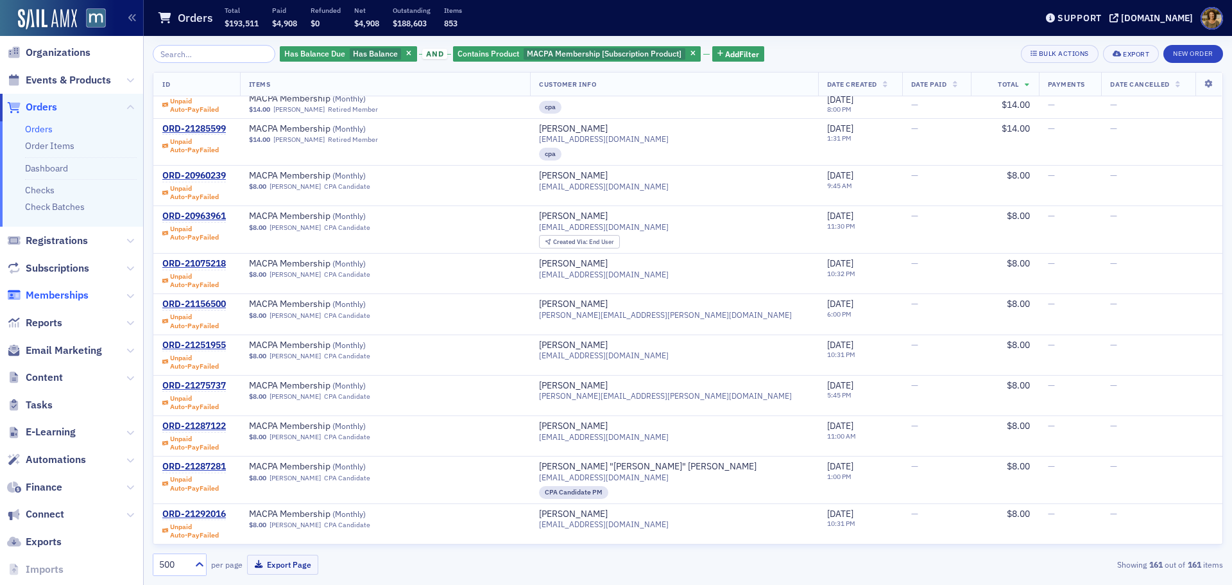
click at [47, 291] on span "Memberships" at bounding box center [57, 295] width 63 height 14
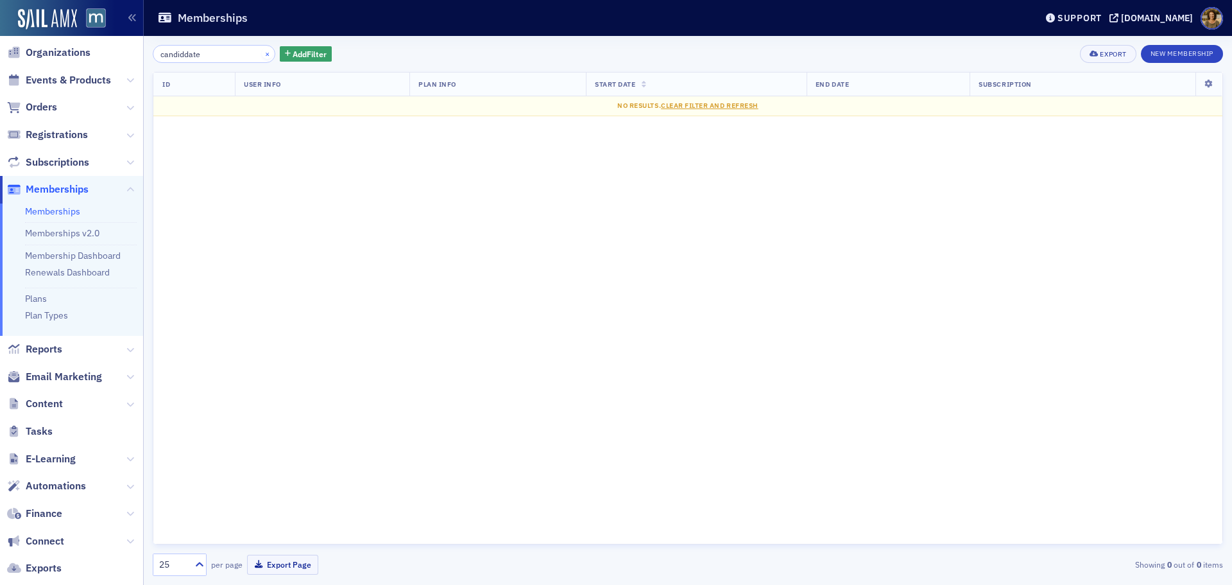
type input "candiddate"
click at [262, 54] on button "×" at bounding box center [268, 53] width 12 height 12
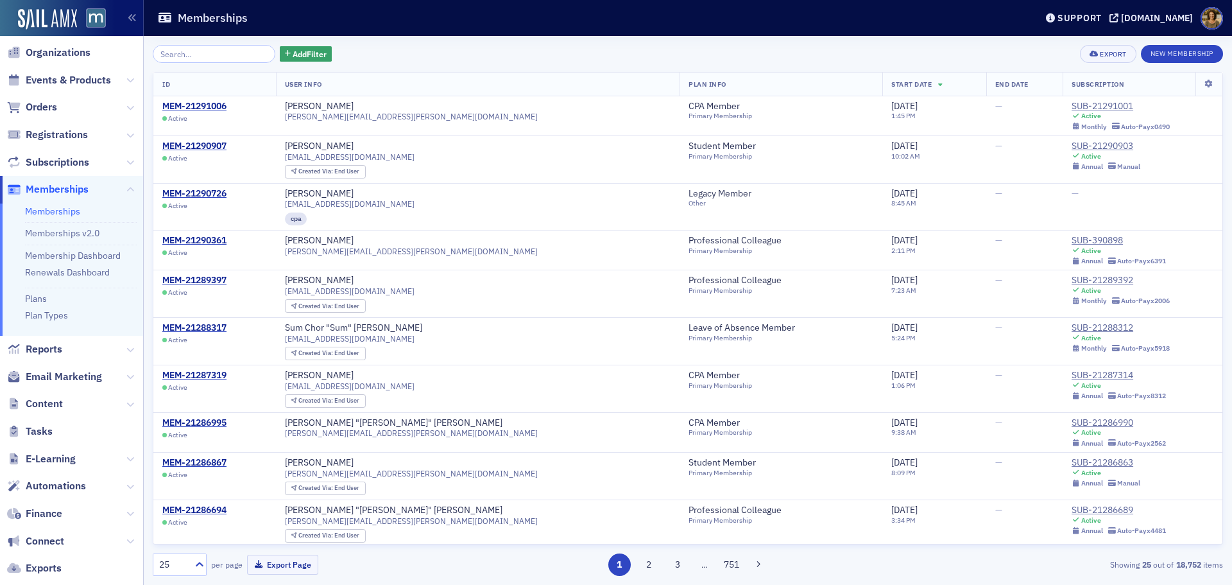
click at [51, 212] on link "Memberships" at bounding box center [52, 211] width 55 height 12
click at [293, 53] on span "Add Filter" at bounding box center [310, 54] width 34 height 12
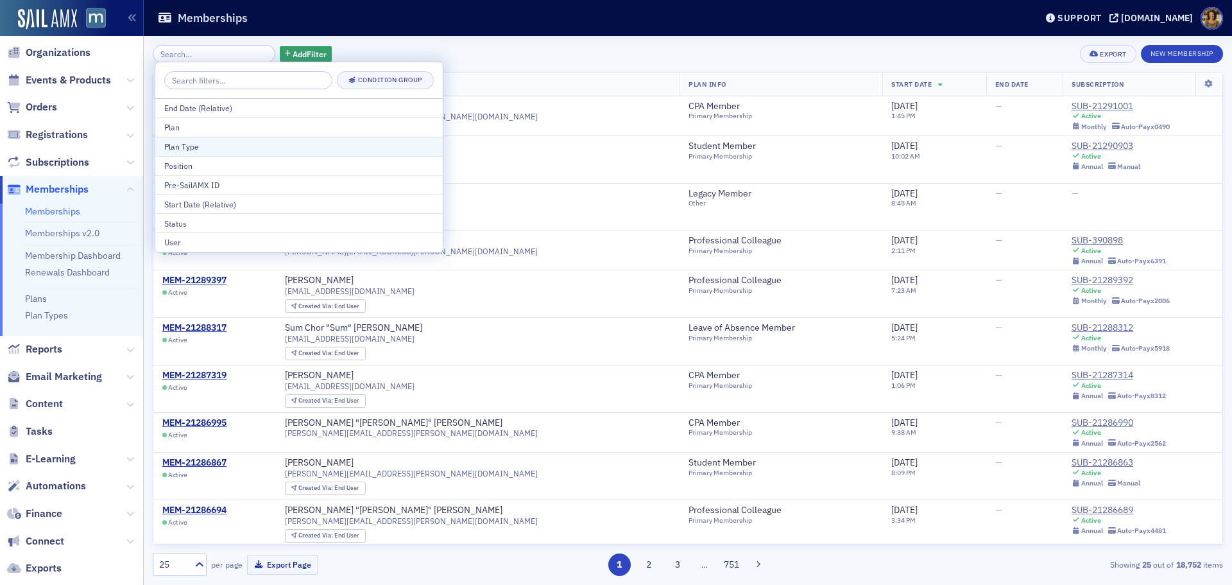
click at [184, 144] on div "Plan Type" at bounding box center [298, 147] width 269 height 12
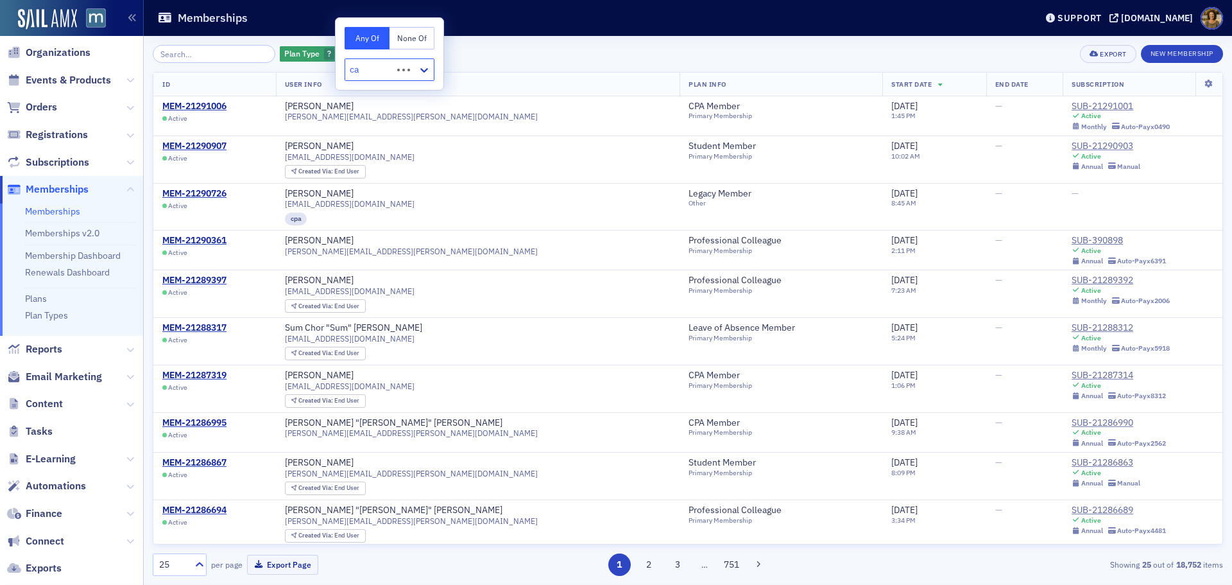
type input "c"
click at [39, 301] on link "Plans" at bounding box center [36, 299] width 22 height 12
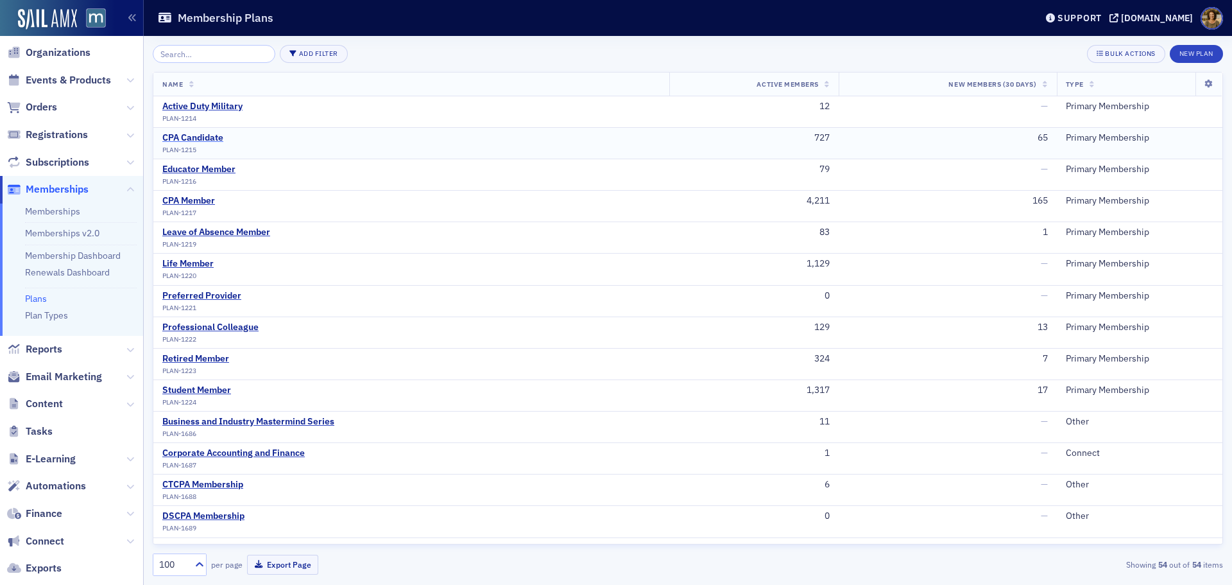
click at [198, 139] on div "CPA Candidate" at bounding box center [192, 138] width 61 height 12
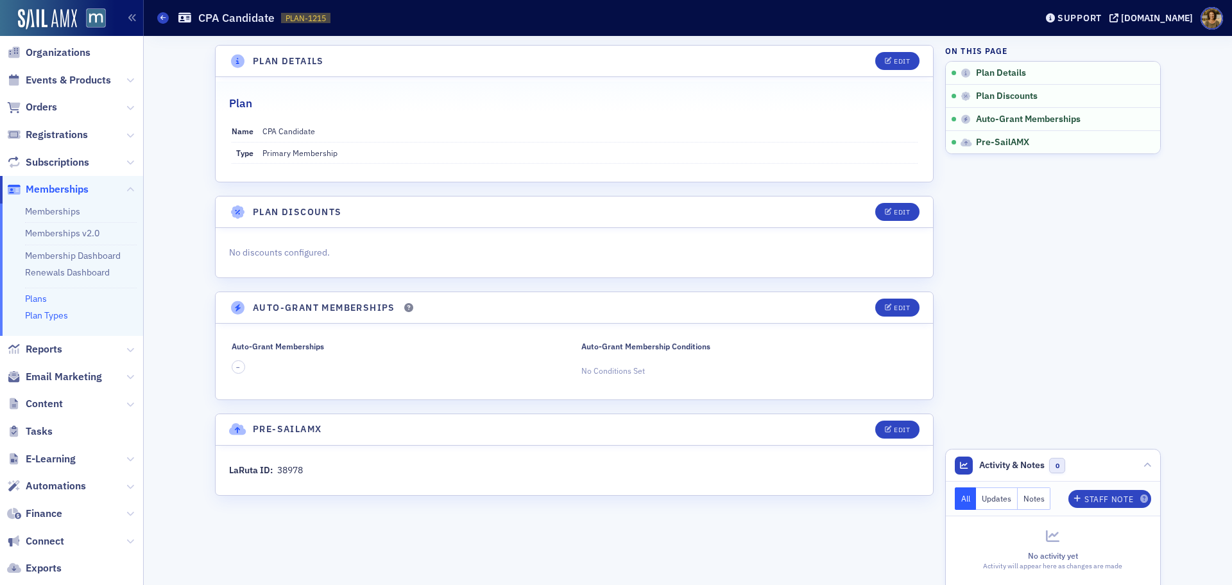
click at [41, 314] on link "Plan Types" at bounding box center [46, 315] width 43 height 12
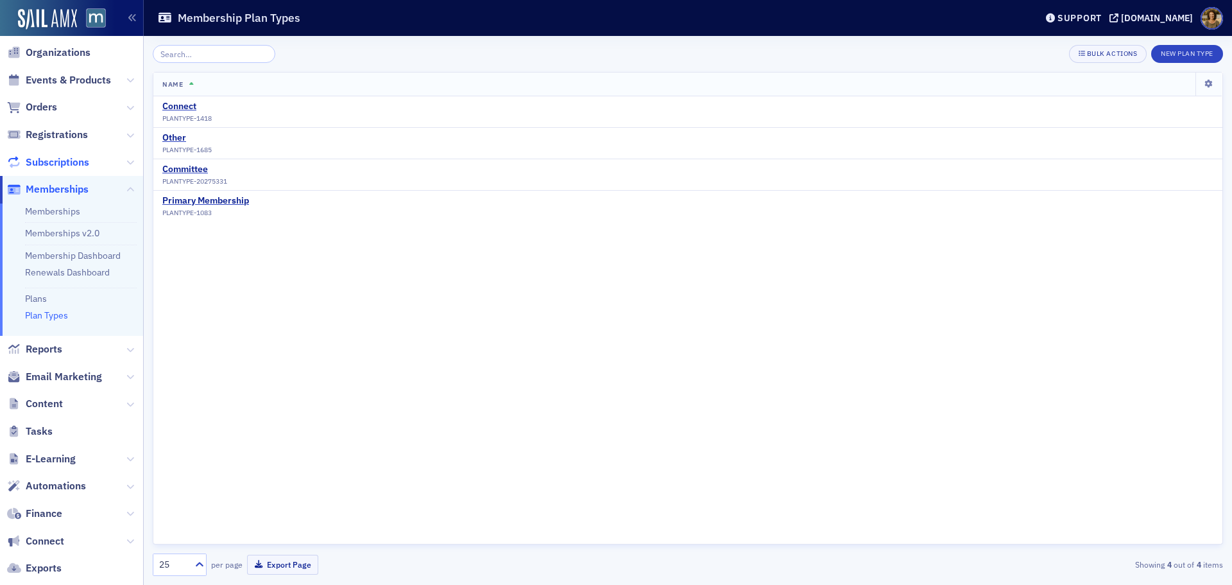
click at [44, 156] on span "Subscriptions" at bounding box center [58, 162] width 64 height 14
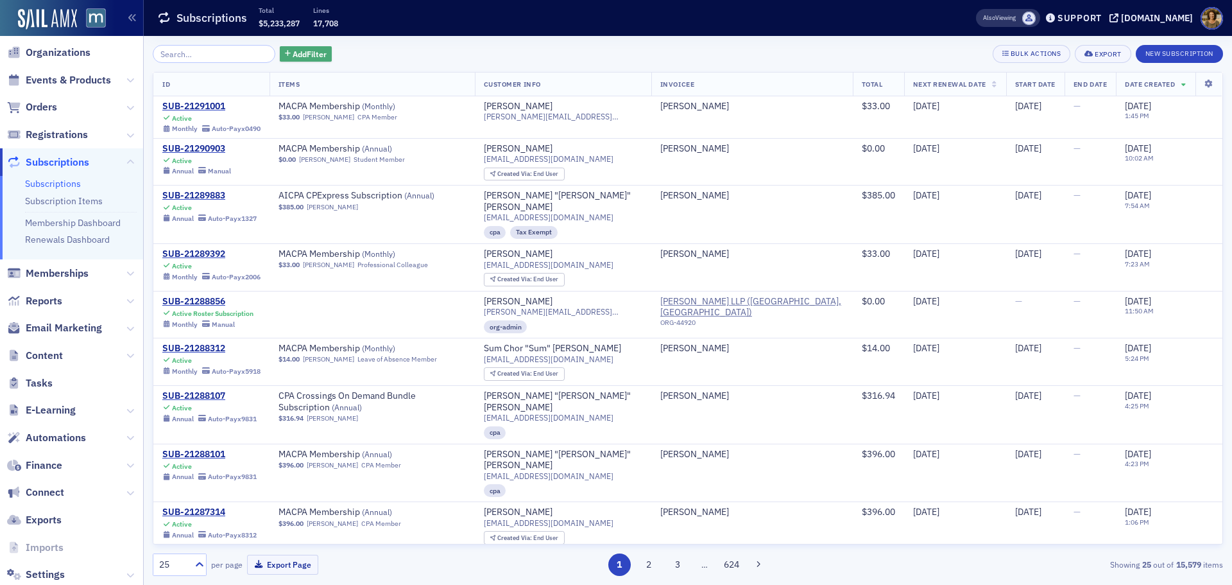
click at [295, 51] on span "Add Filter" at bounding box center [310, 54] width 34 height 12
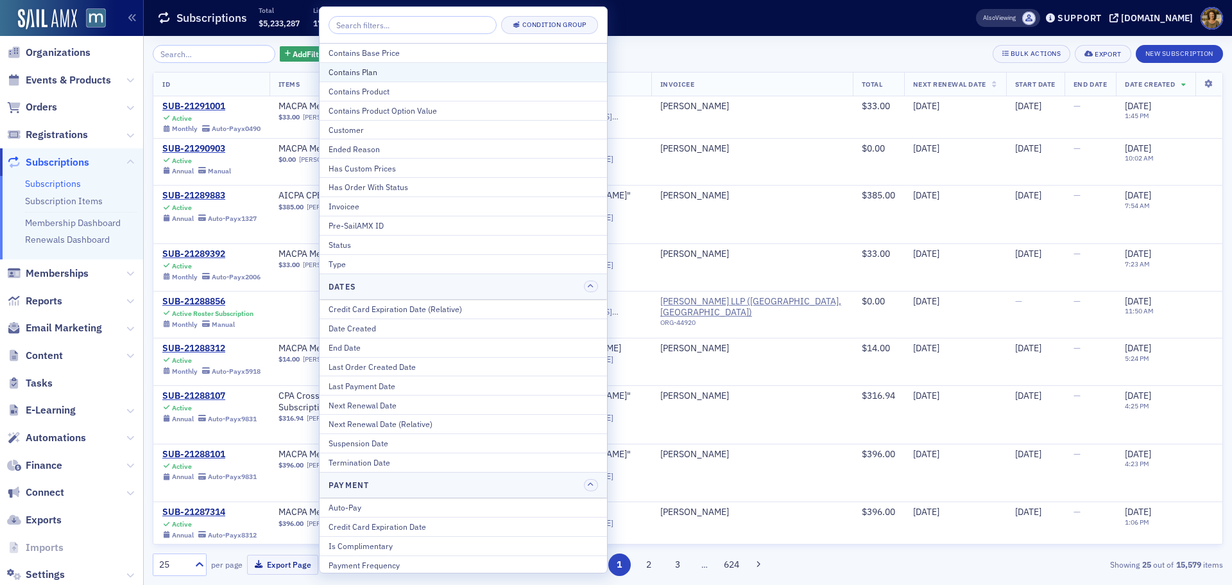
click at [358, 73] on div "Contains Plan" at bounding box center [463, 72] width 269 height 12
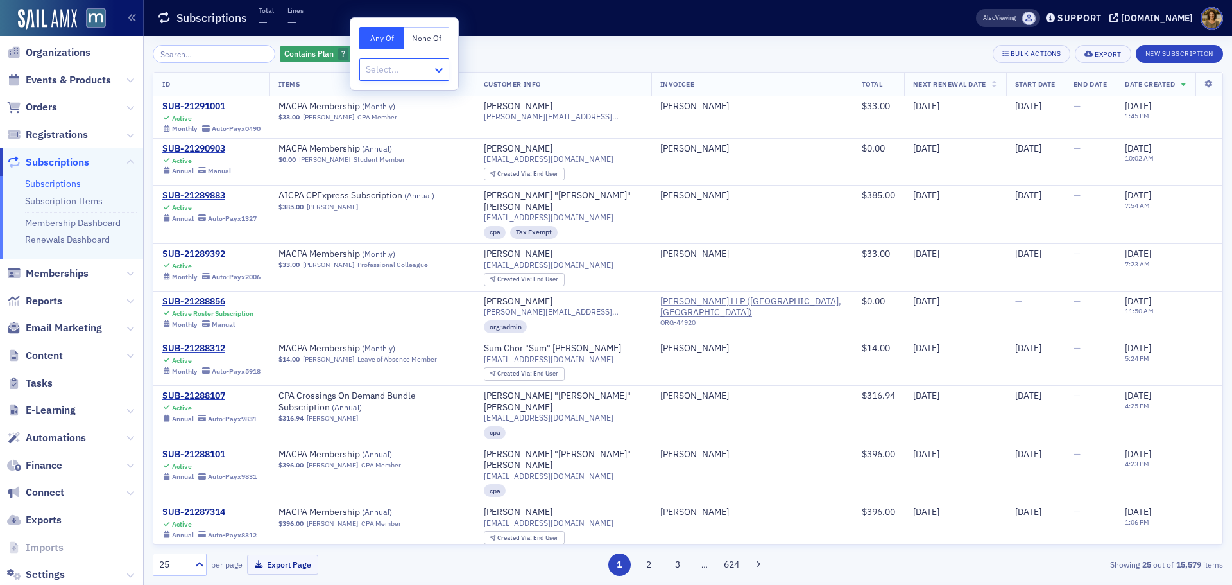
click at [436, 71] on icon at bounding box center [438, 70] width 13 height 13
type input "can"
